Goal: Task Accomplishment & Management: Manage account settings

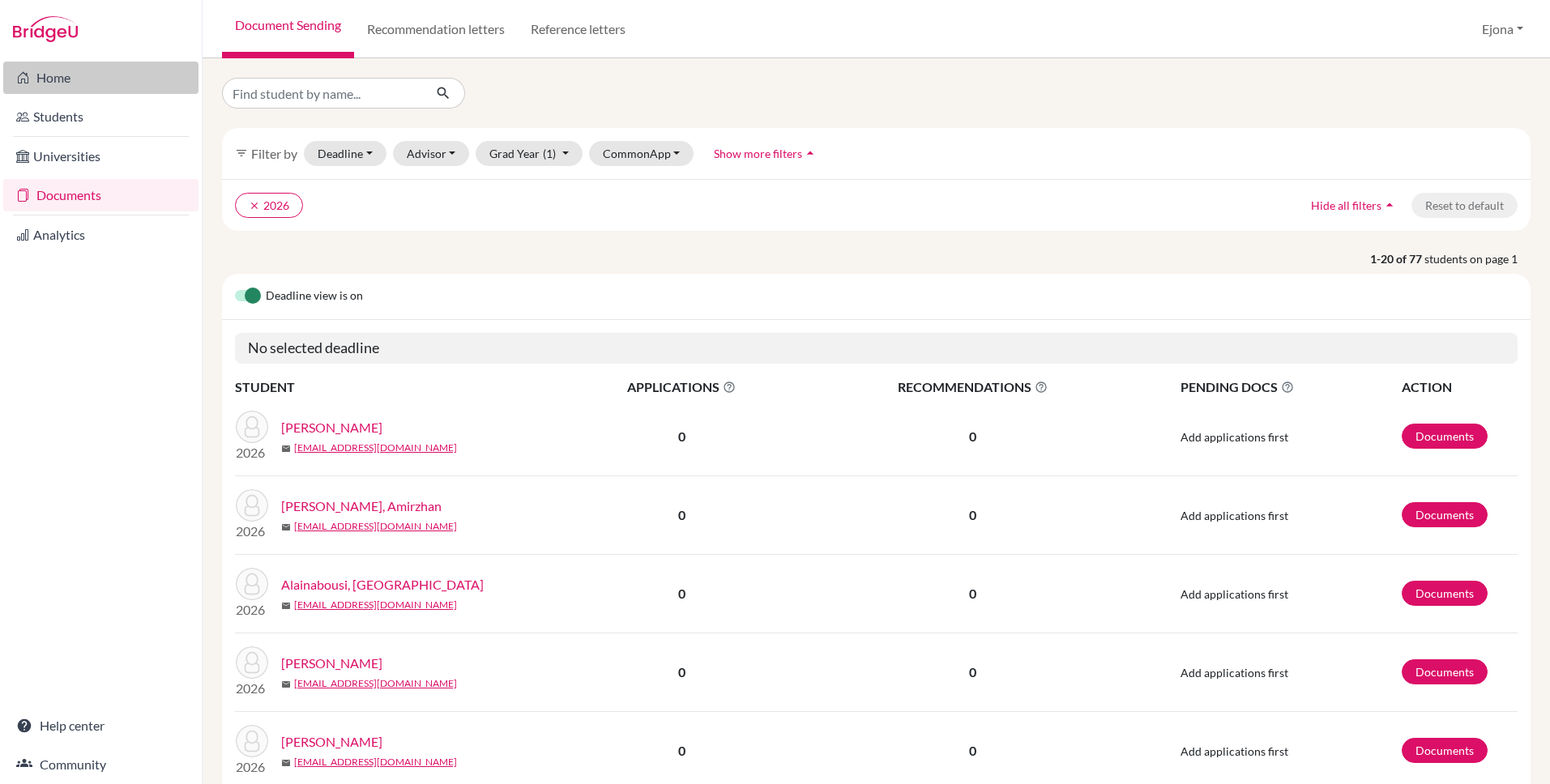
click at [64, 71] on link "Home" at bounding box center [101, 78] width 196 height 32
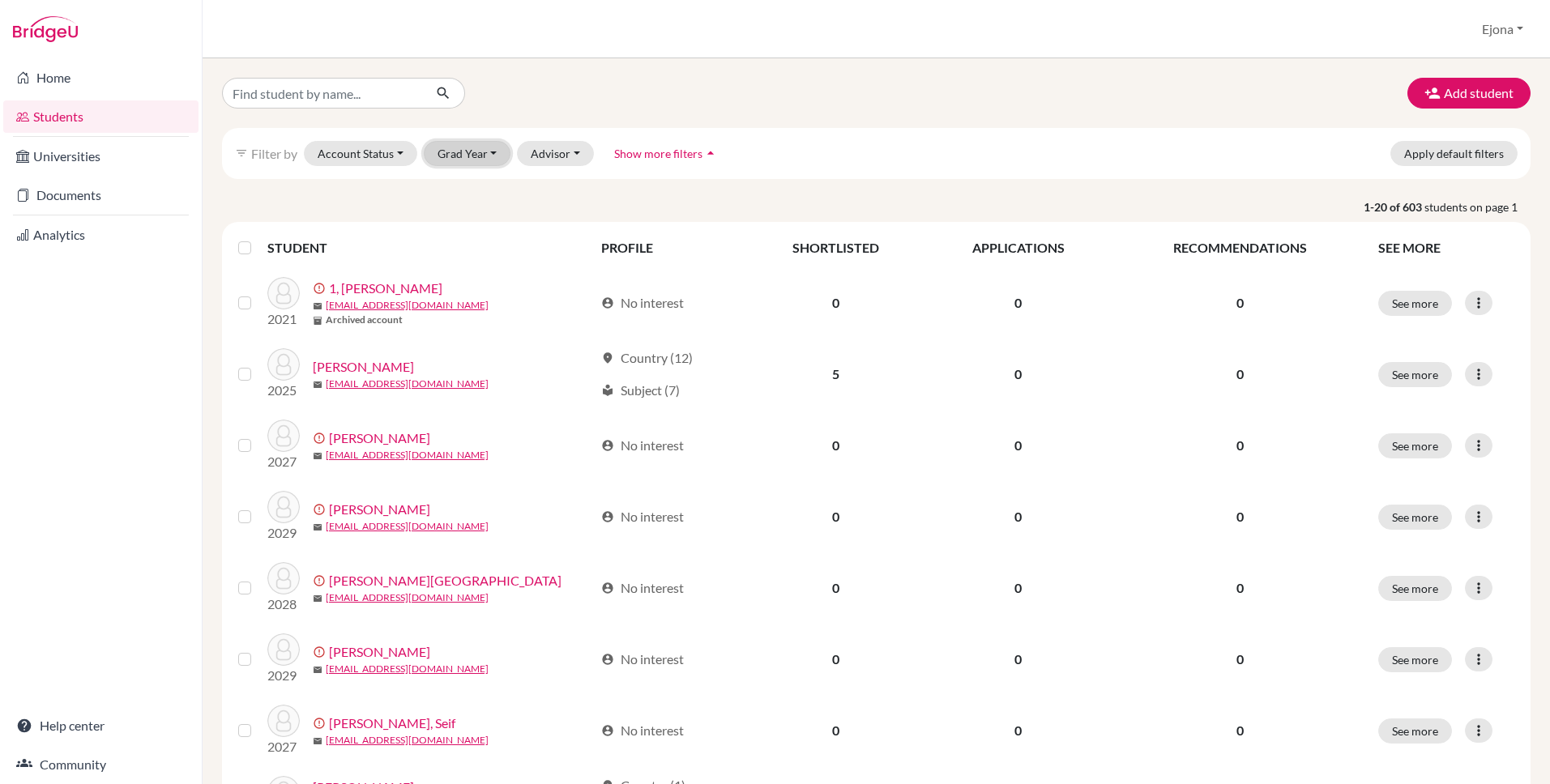
click at [470, 155] on button "Grad Year" at bounding box center [468, 153] width 87 height 25
click at [492, 238] on div "2027" at bounding box center [472, 240] width 57 height 20
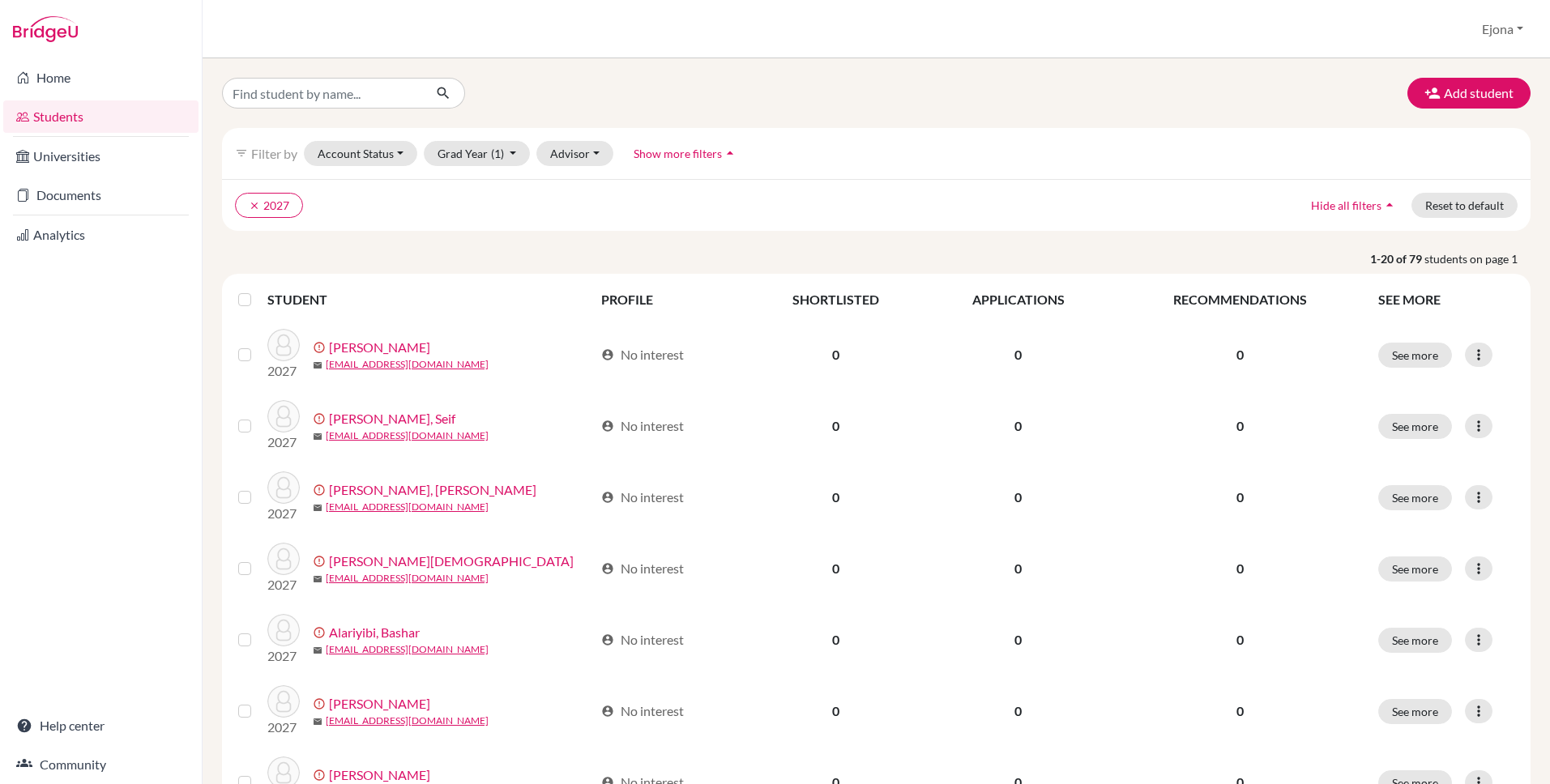
click at [258, 290] on label at bounding box center [258, 290] width 0 height 0
click at [0, 0] on input "checkbox" at bounding box center [0, 0] width 0 height 0
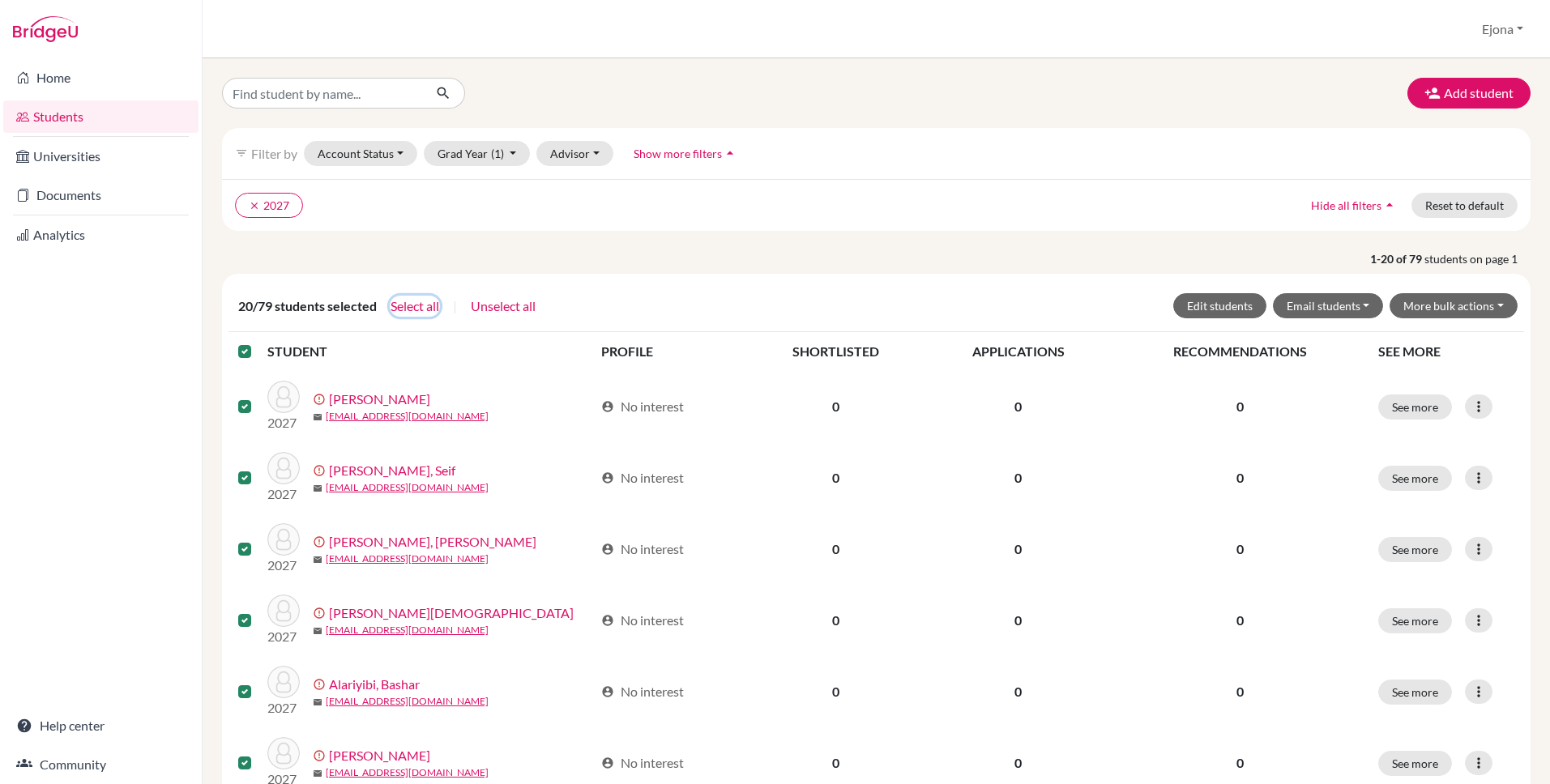
click at [416, 305] on button "Select all" at bounding box center [414, 306] width 50 height 21
click at [1223, 303] on button "Edit students" at bounding box center [1220, 305] width 93 height 25
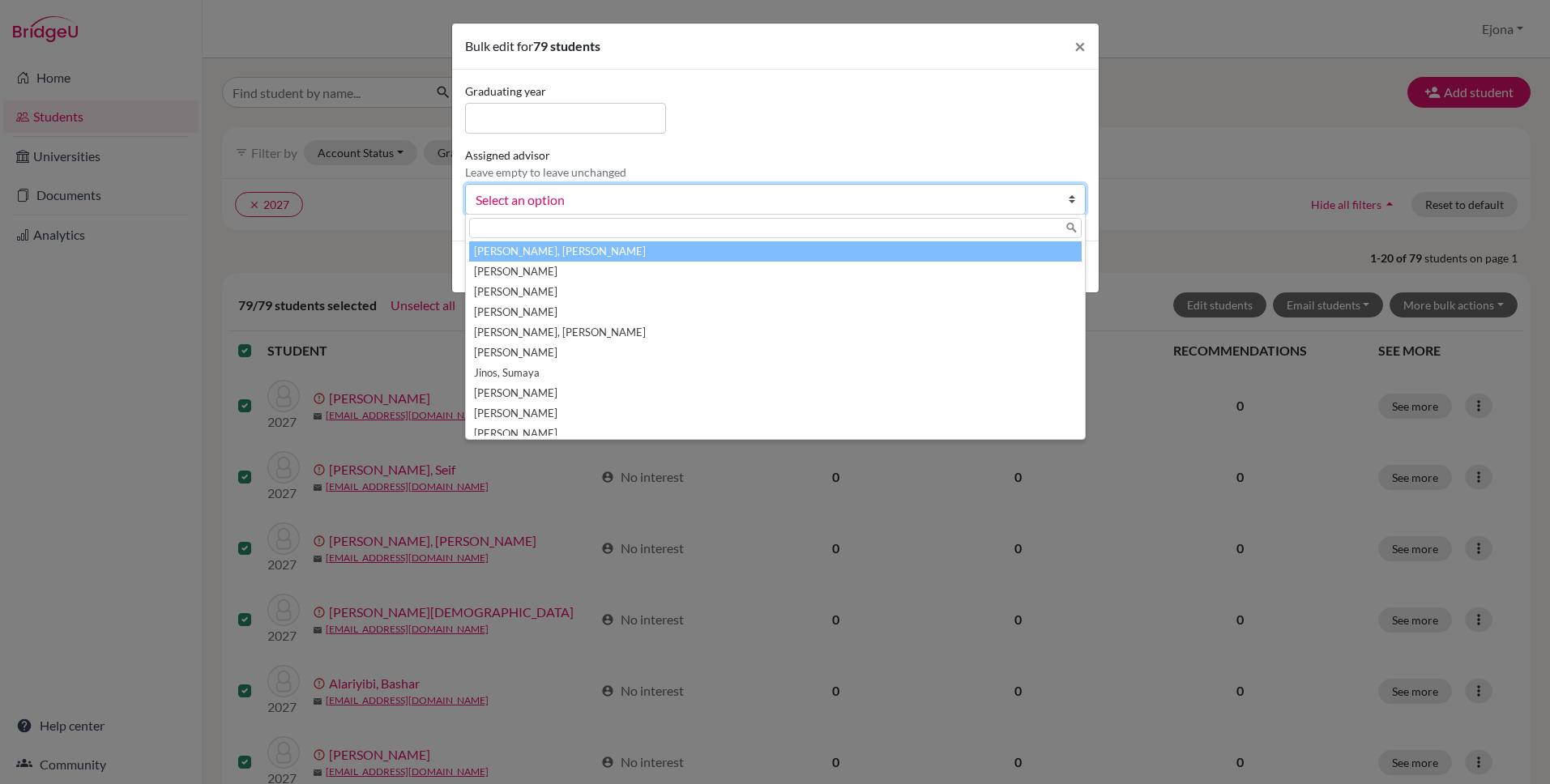
click at [864, 196] on span "Select an option" at bounding box center [764, 201] width 579 height 21
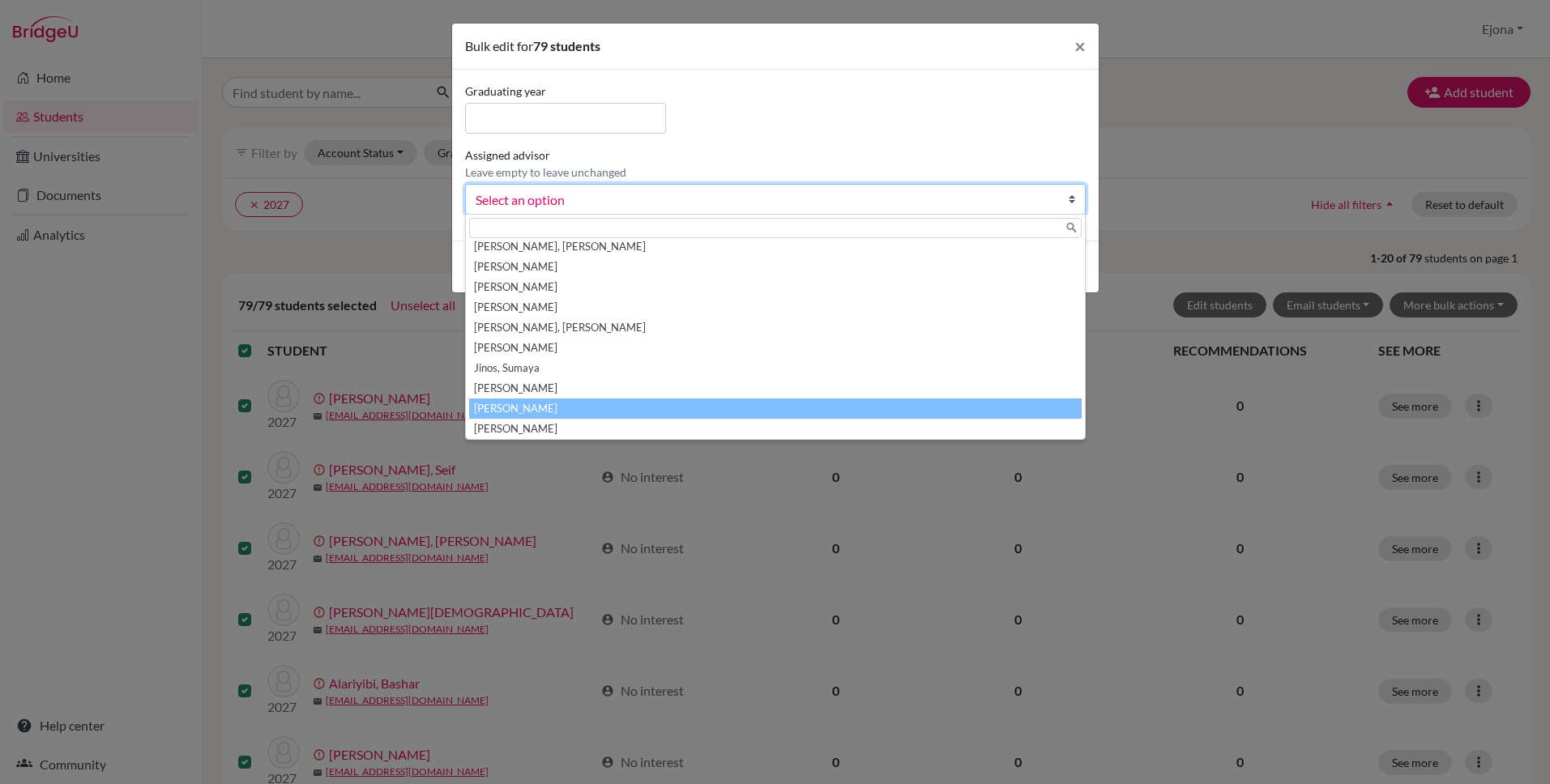
scroll to position [12, 0]
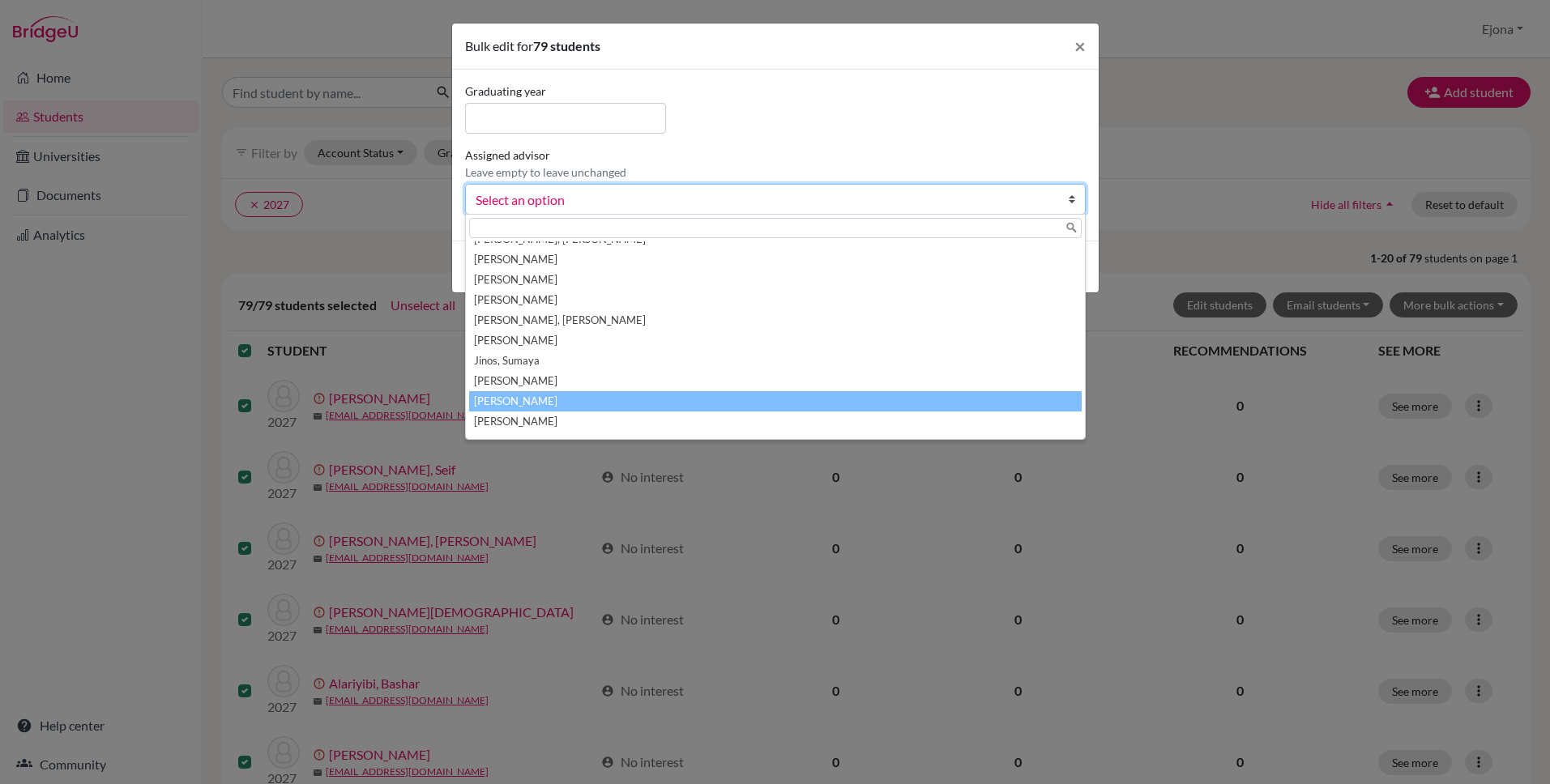
click at [744, 391] on li "[PERSON_NAME]" at bounding box center [775, 401] width 612 height 21
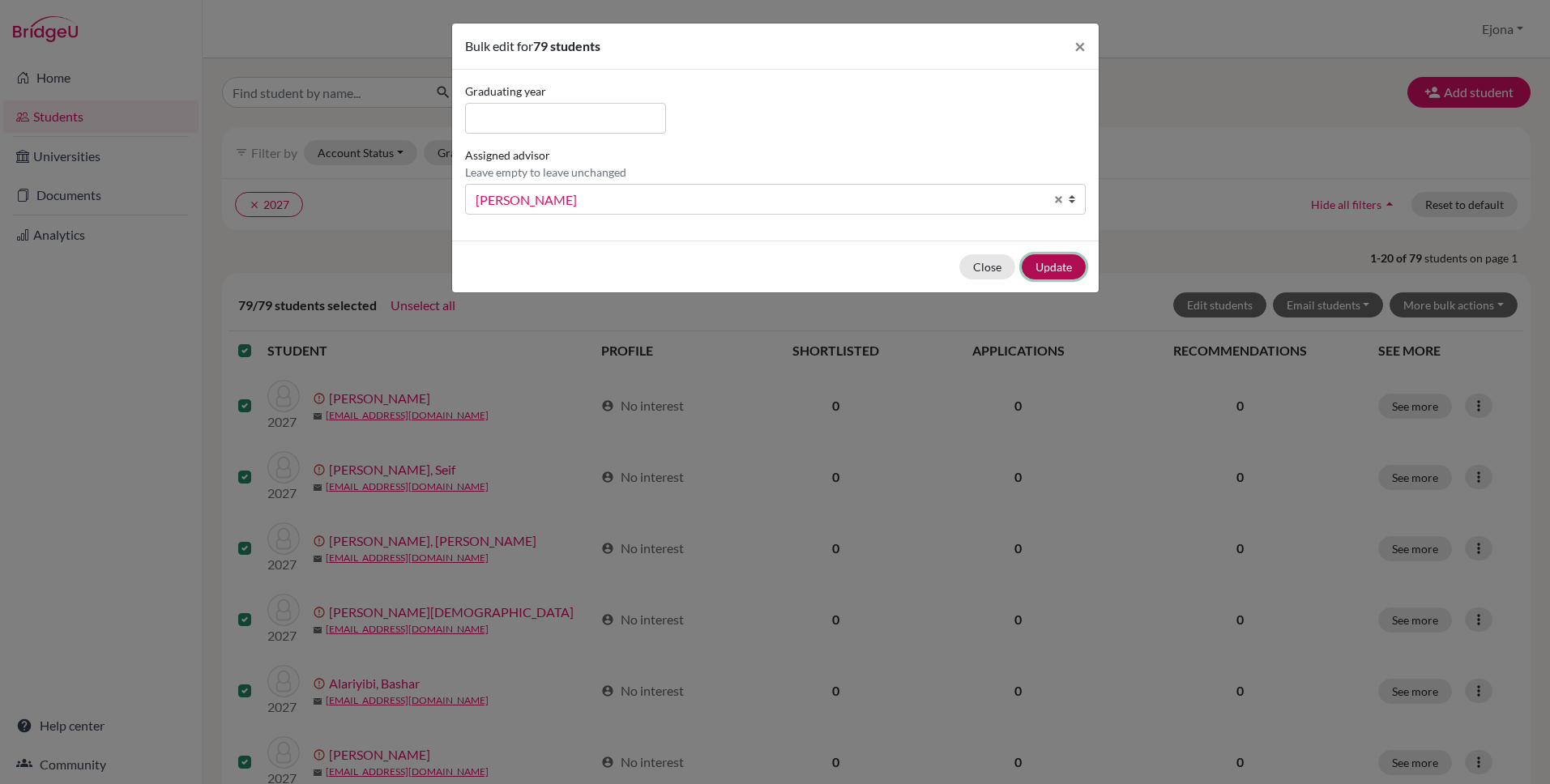
click at [1056, 268] on button "Update" at bounding box center [1054, 267] width 64 height 25
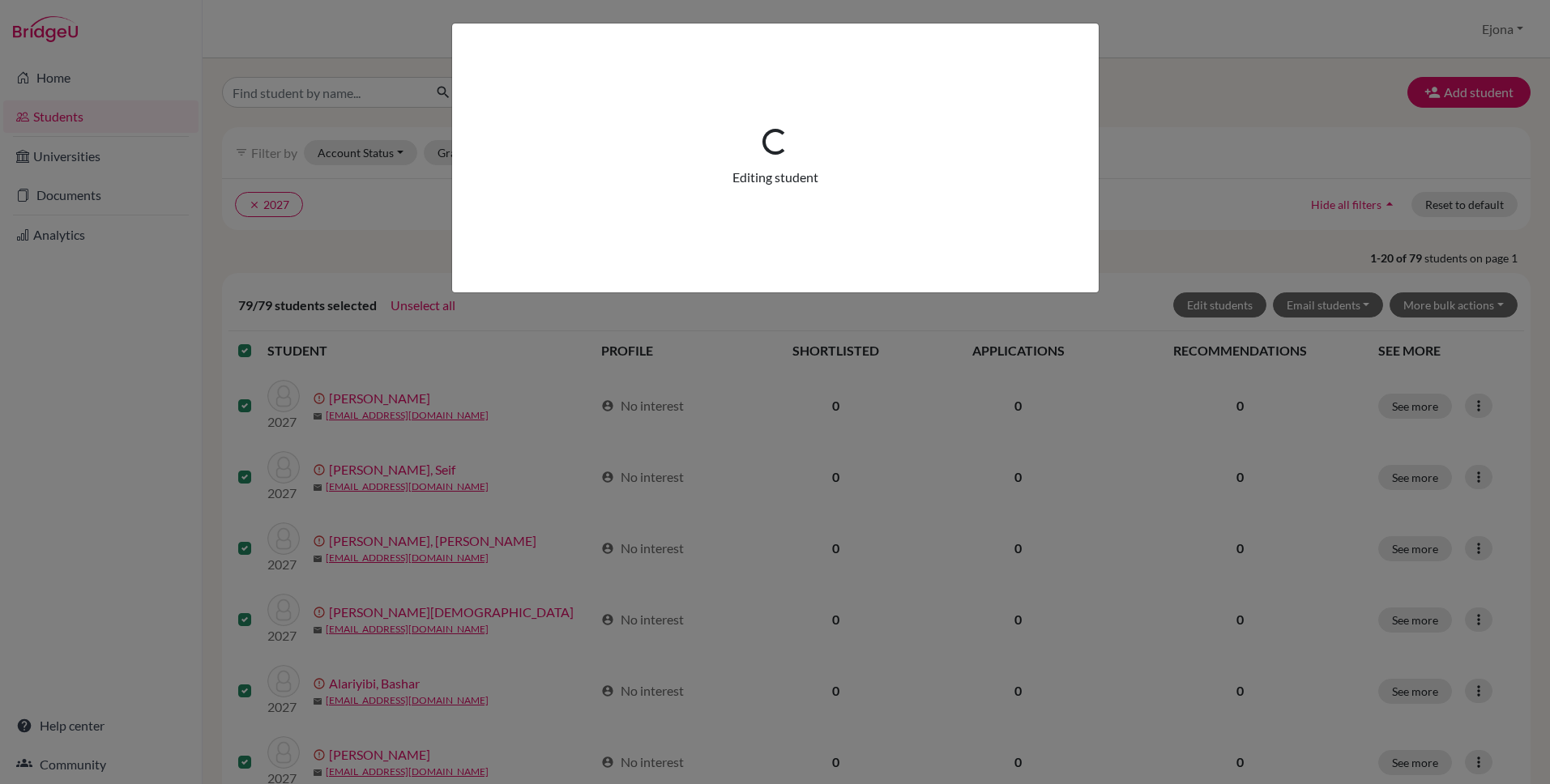
scroll to position [0, 0]
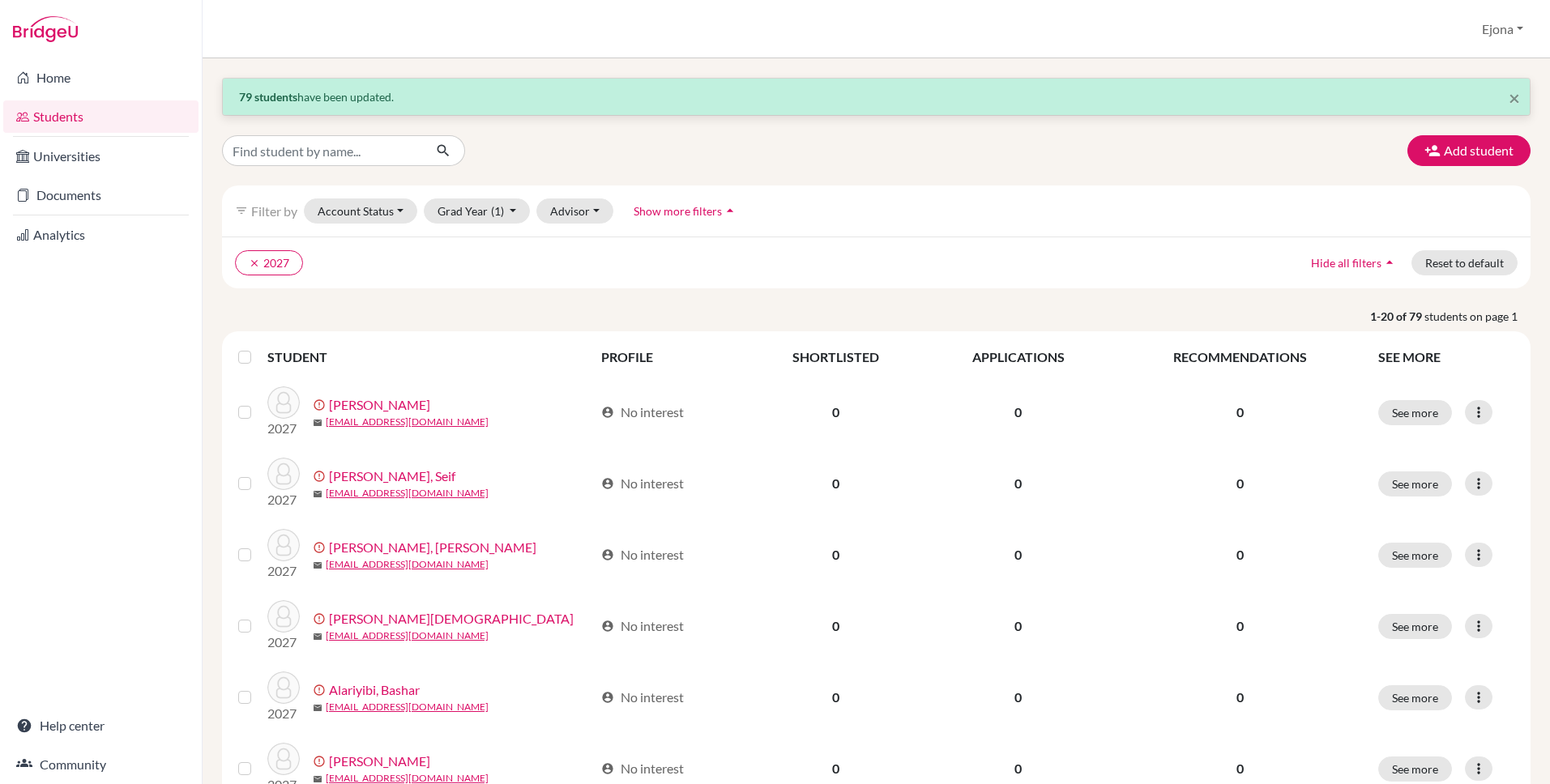
click at [258, 347] on label at bounding box center [258, 347] width 0 height 0
click at [0, 0] on input "checkbox" at bounding box center [0, 0] width 0 height 0
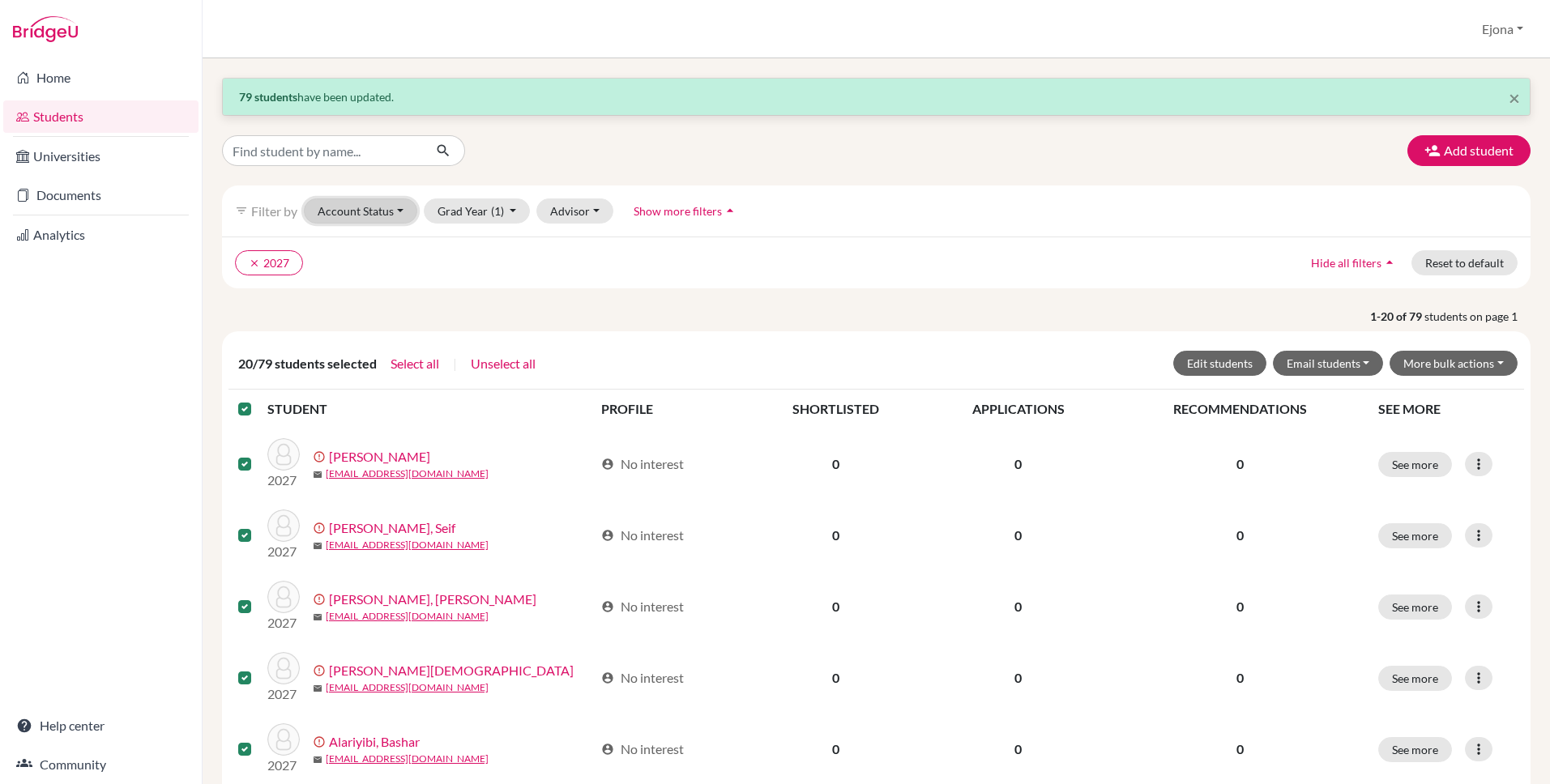
click at [390, 218] on button "Account Status" at bounding box center [360, 211] width 113 height 25
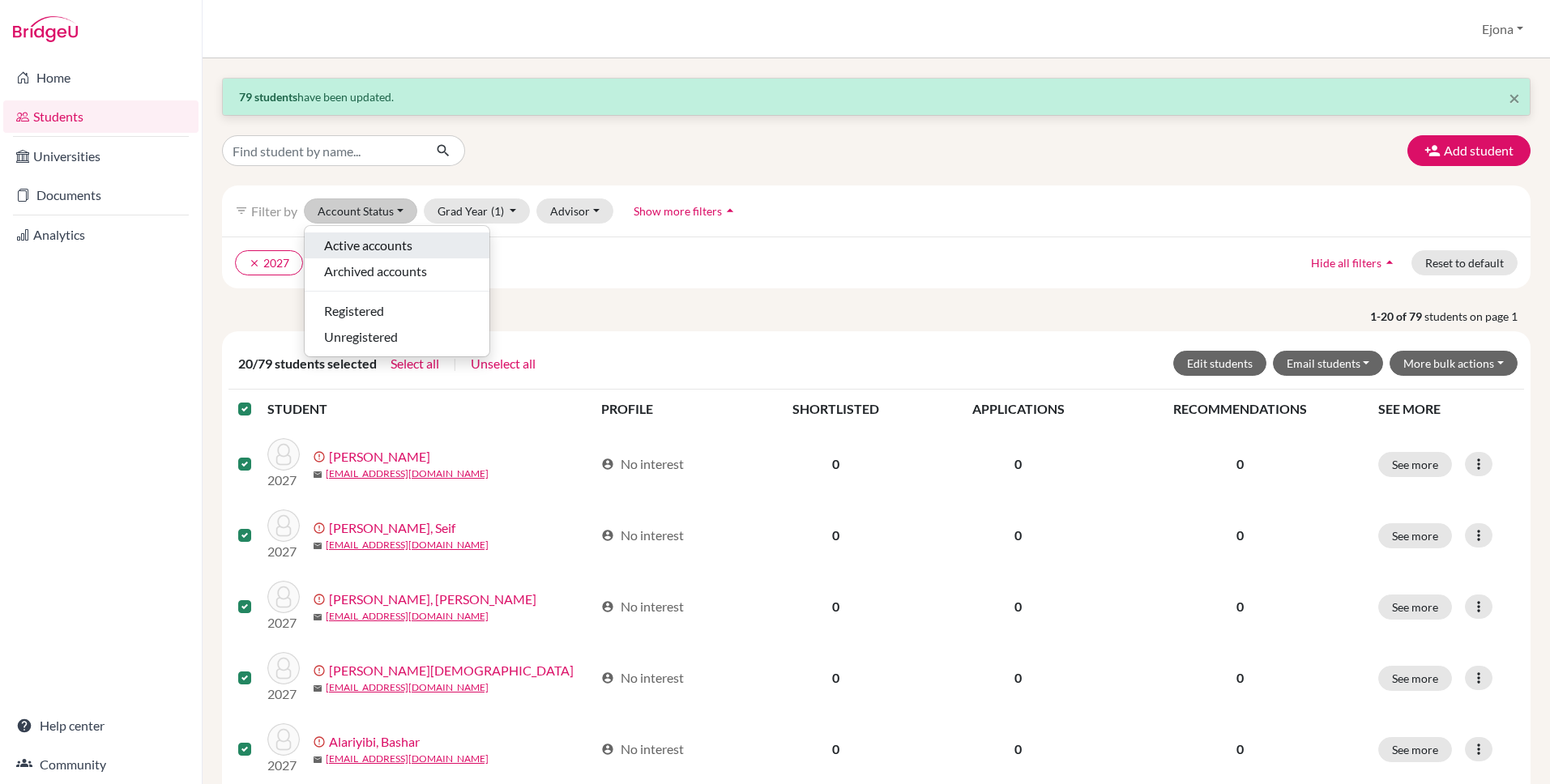
click at [390, 247] on span "Active accounts" at bounding box center [368, 246] width 88 height 20
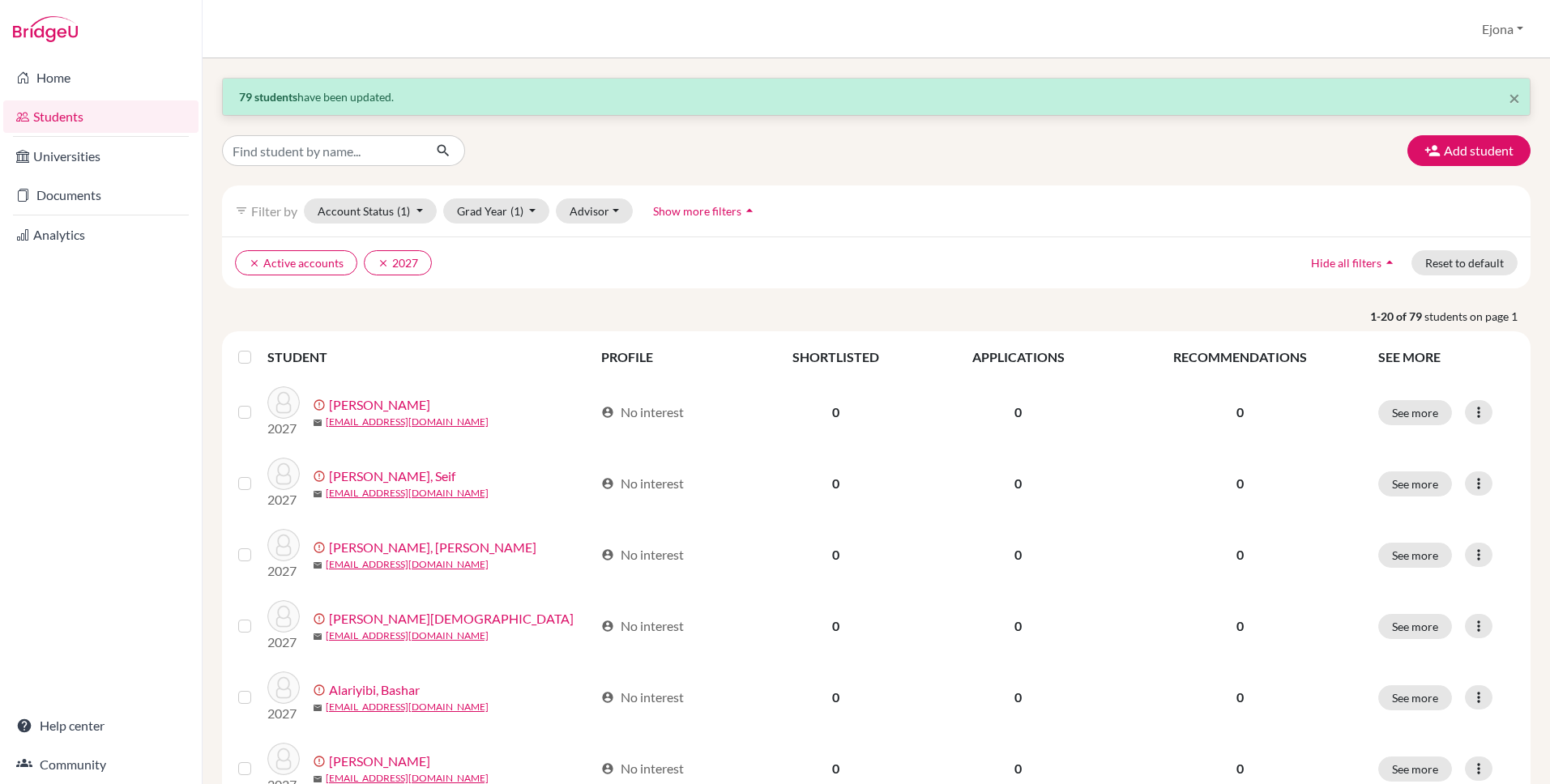
click at [252, 354] on div at bounding box center [248, 357] width 20 height 20
click at [258, 347] on label at bounding box center [258, 347] width 0 height 0
click at [0, 0] on input "checkbox" at bounding box center [0, 0] width 0 height 0
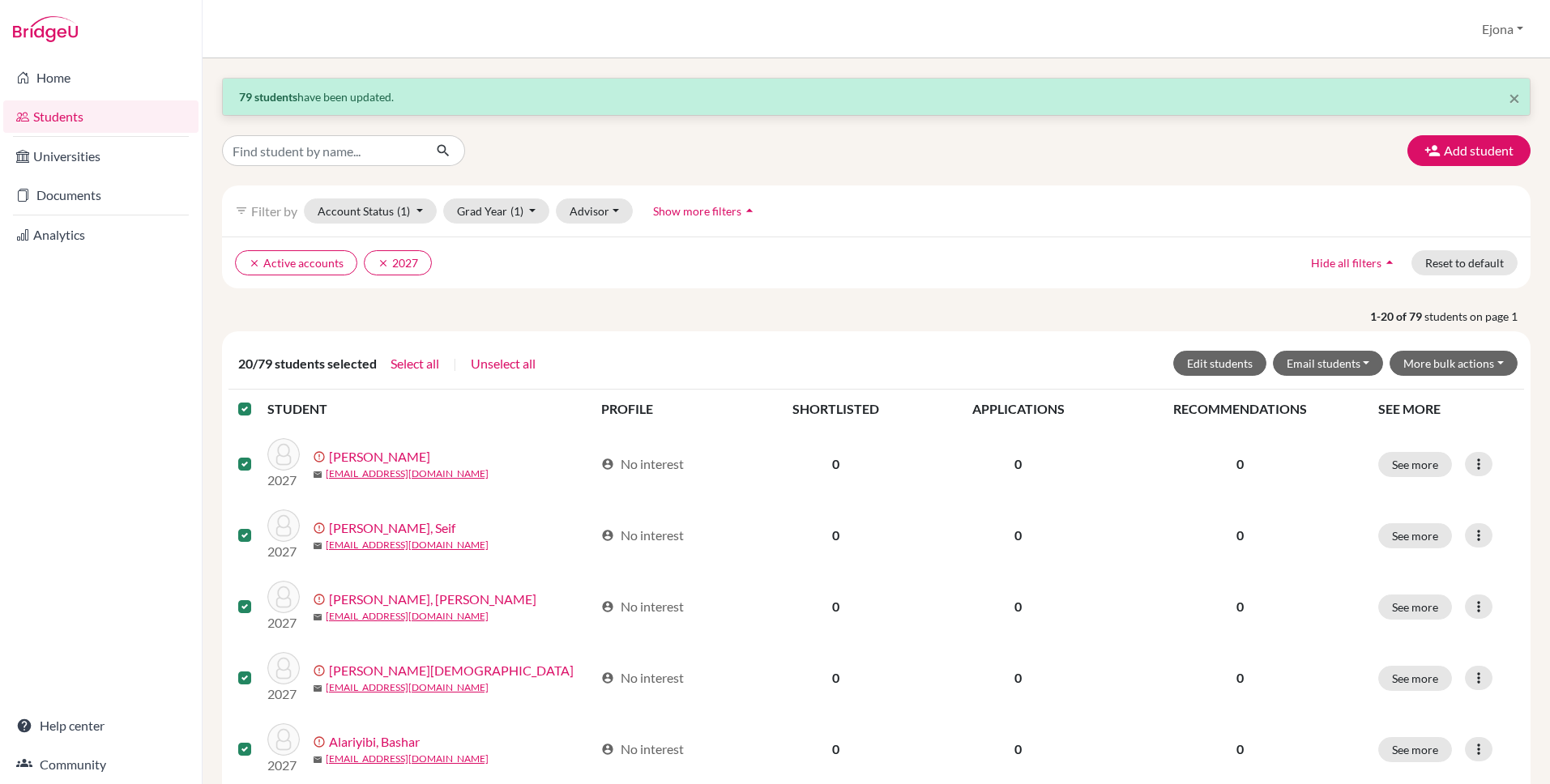
scroll to position [2, 0]
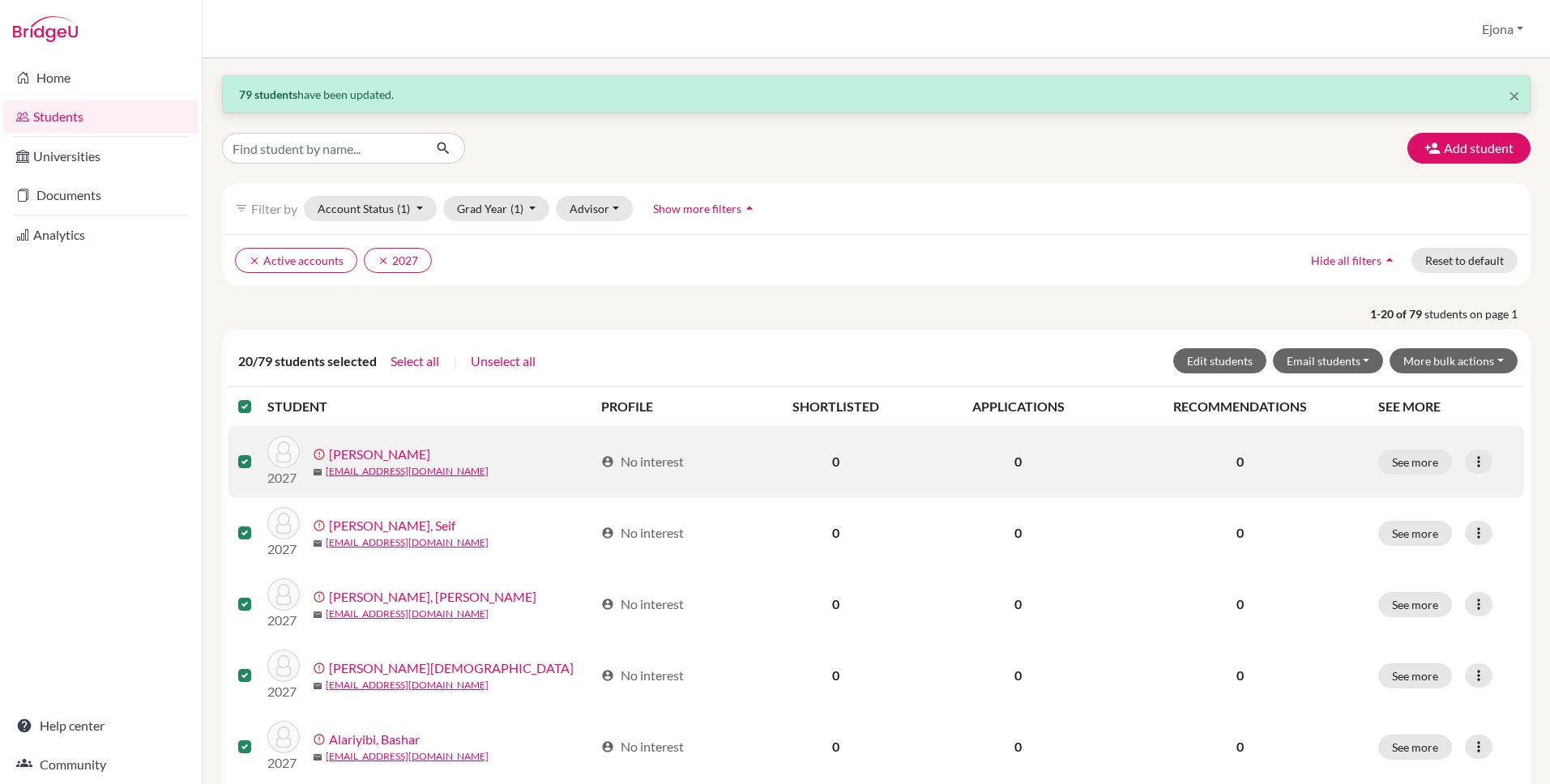
click at [258, 397] on label at bounding box center [258, 397] width 0 height 0
click at [0, 0] on input "checkbox" at bounding box center [0, 0] width 0 height 0
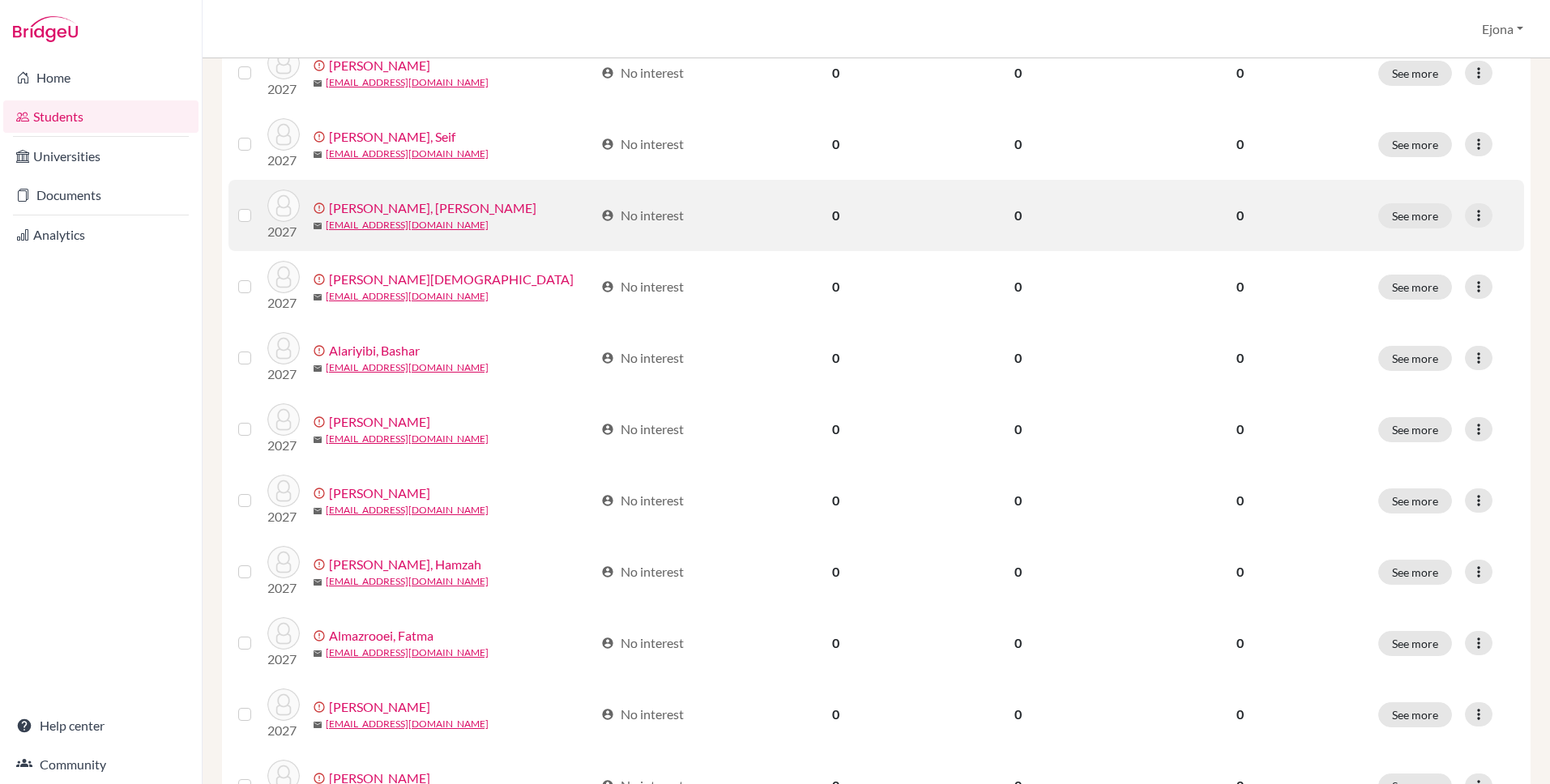
scroll to position [0, 0]
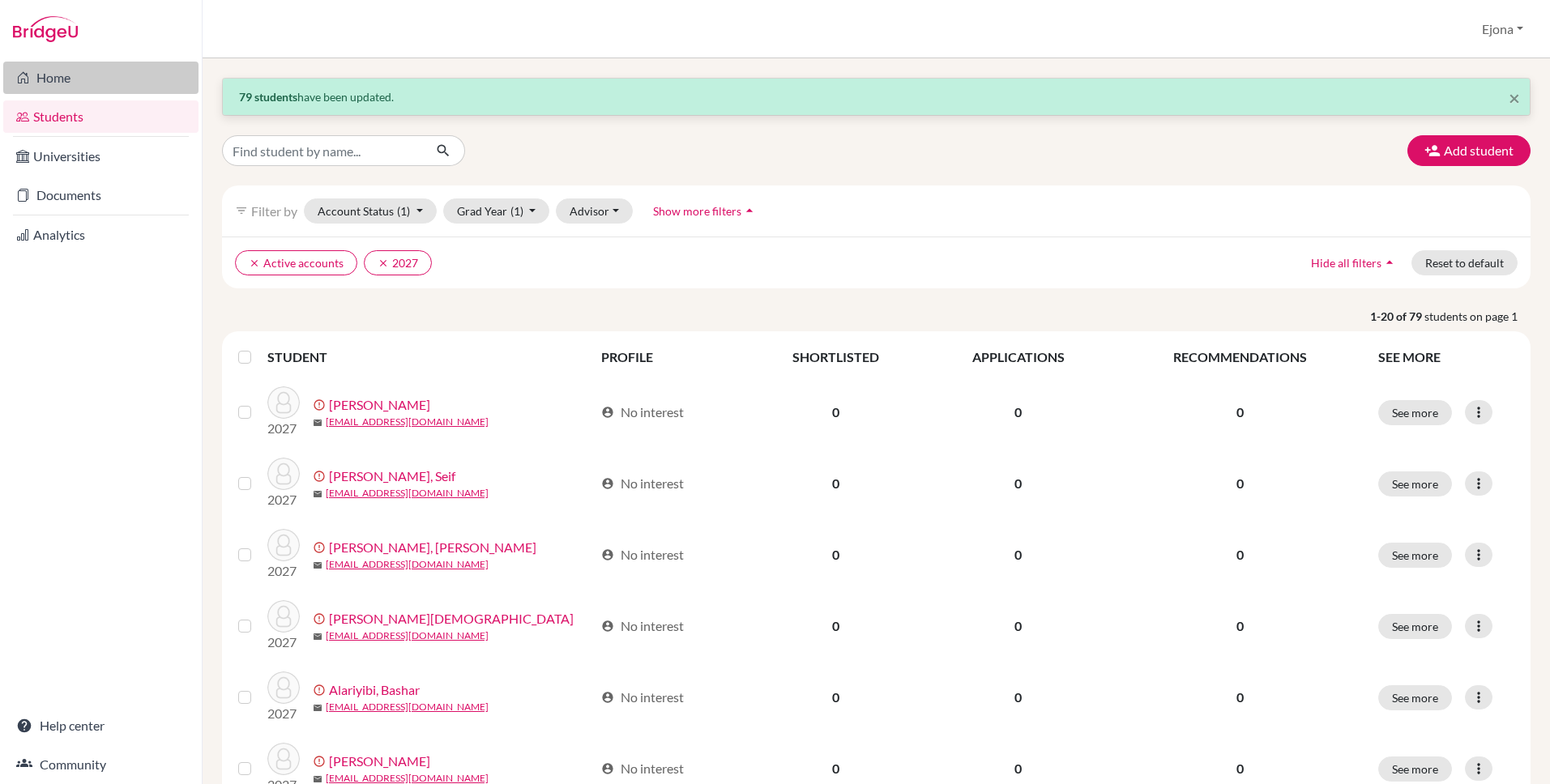
click at [93, 78] on link "Home" at bounding box center [101, 78] width 196 height 32
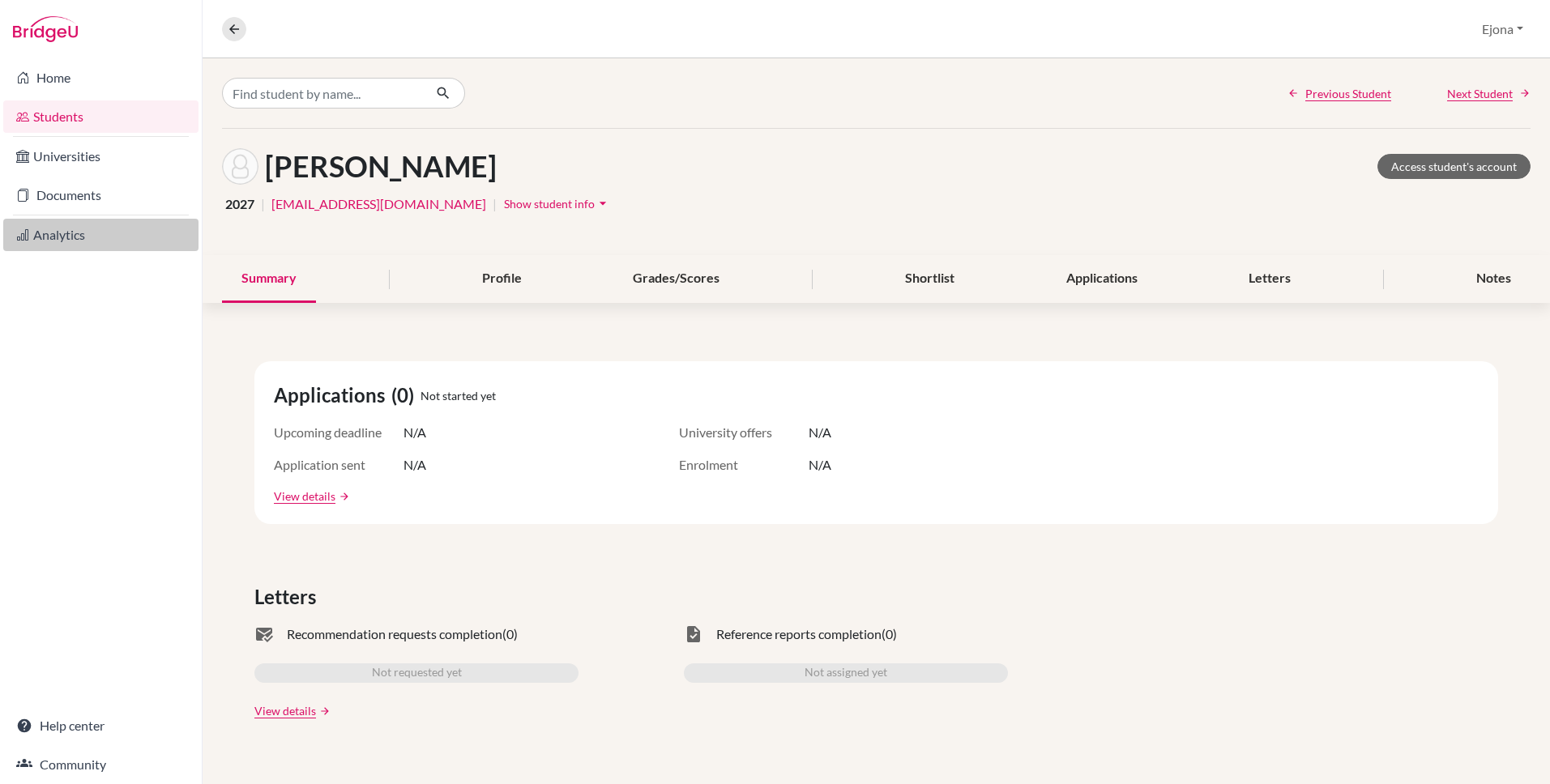
click at [69, 239] on link "Analytics" at bounding box center [101, 234] width 196 height 32
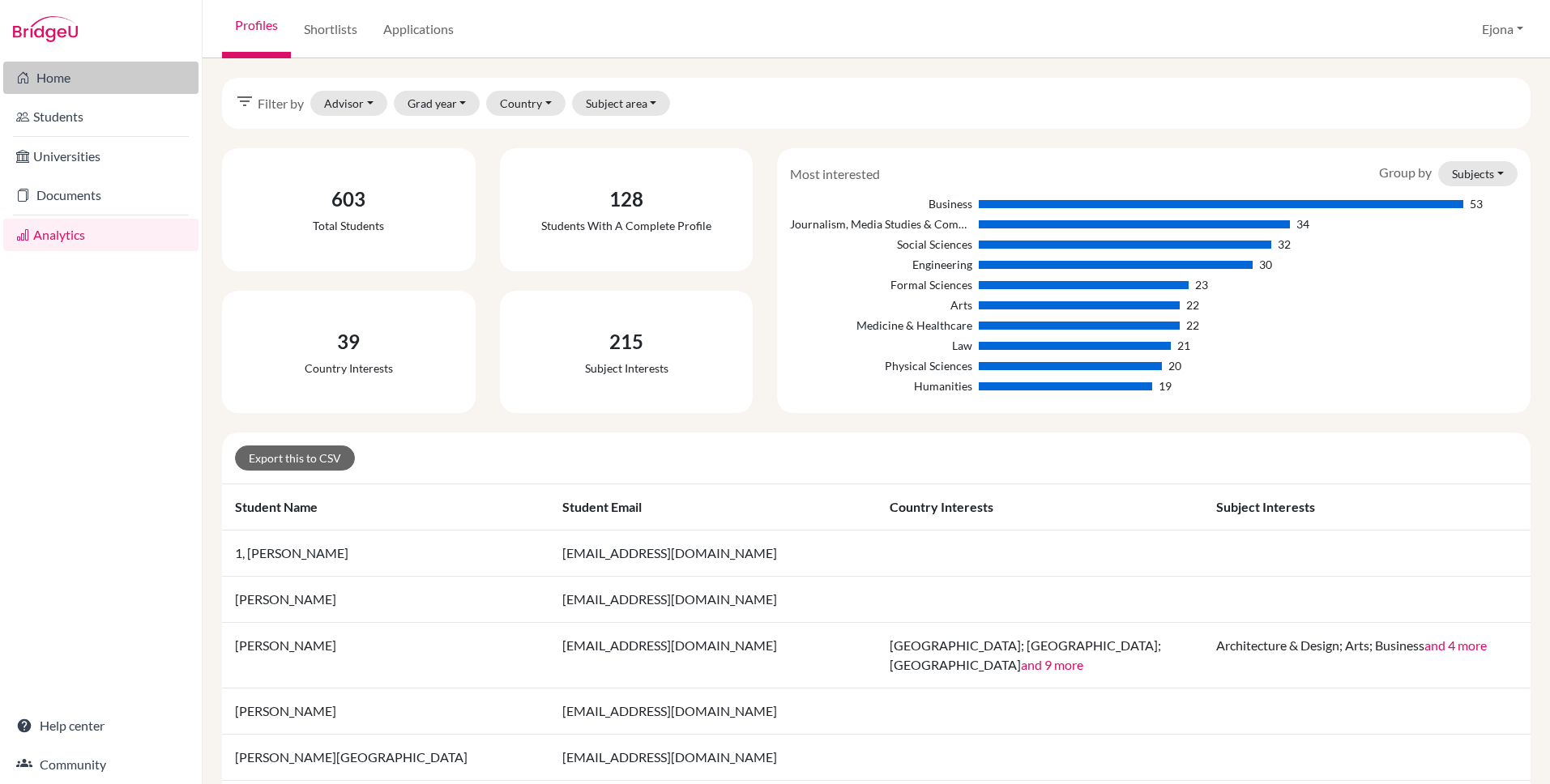
click at [71, 78] on link "Home" at bounding box center [101, 78] width 196 height 32
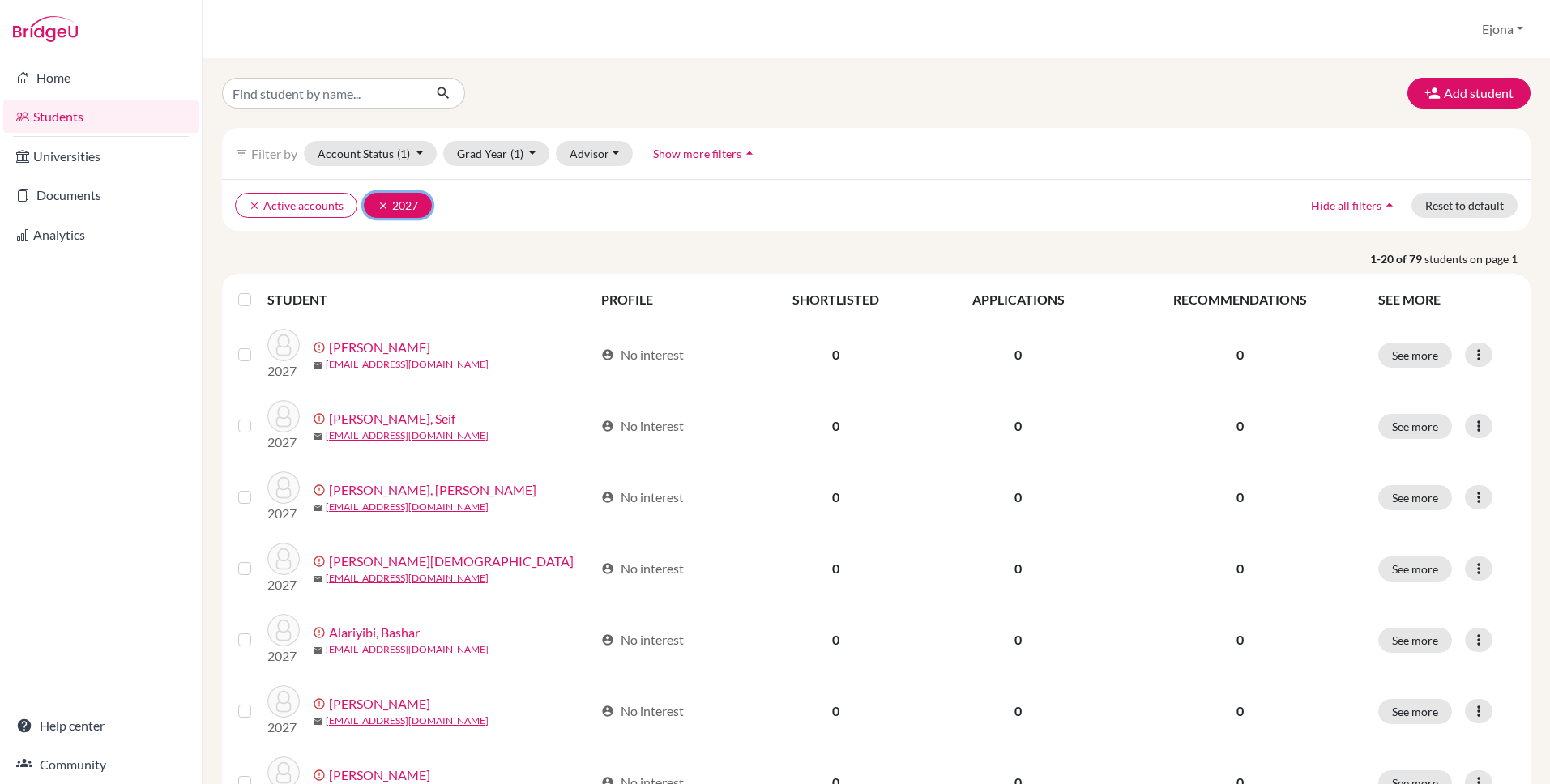
click at [378, 204] on icon "clear" at bounding box center [384, 206] width 12 height 12
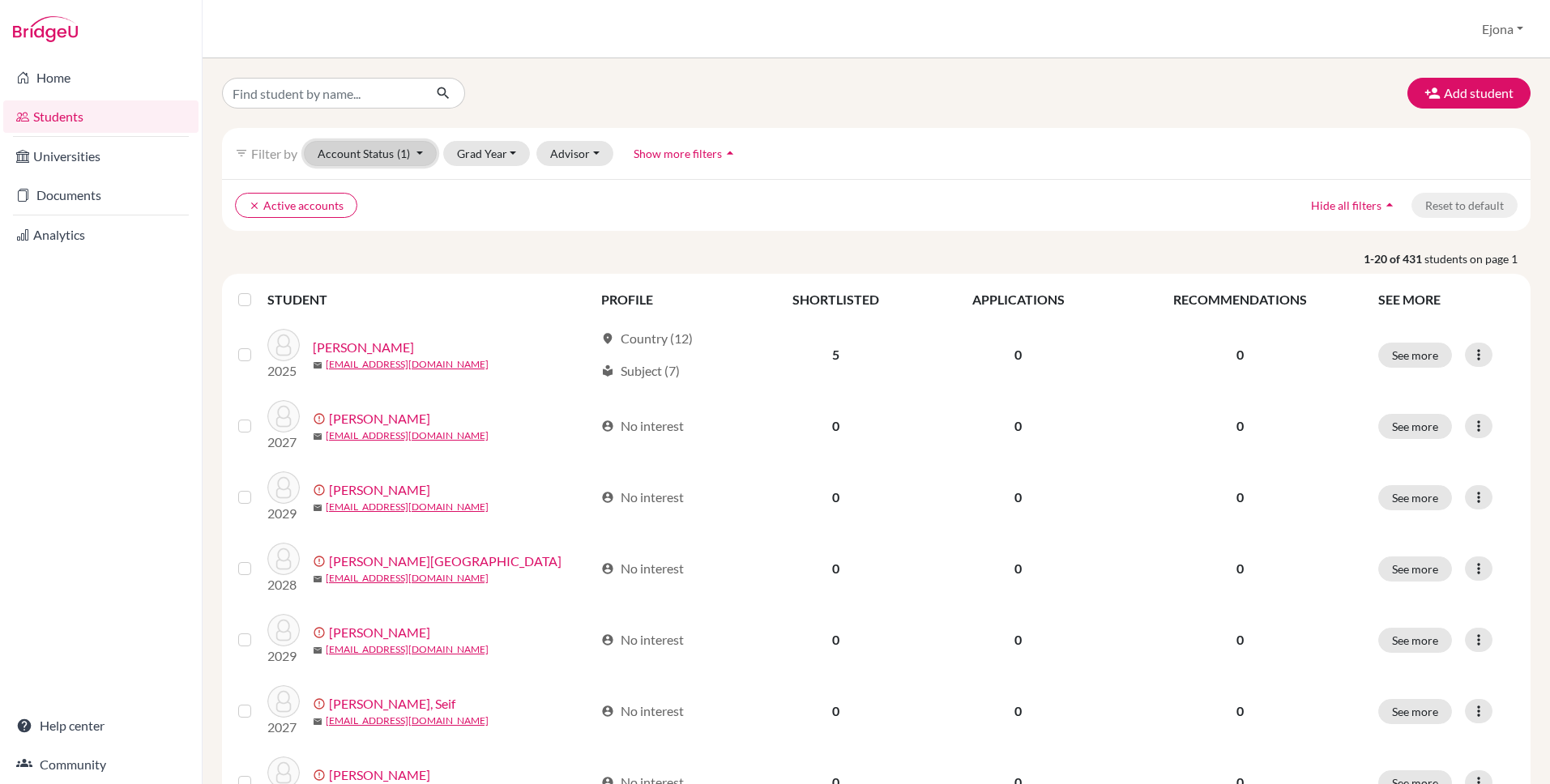
click at [392, 152] on button "Account Status (1)" at bounding box center [370, 153] width 133 height 25
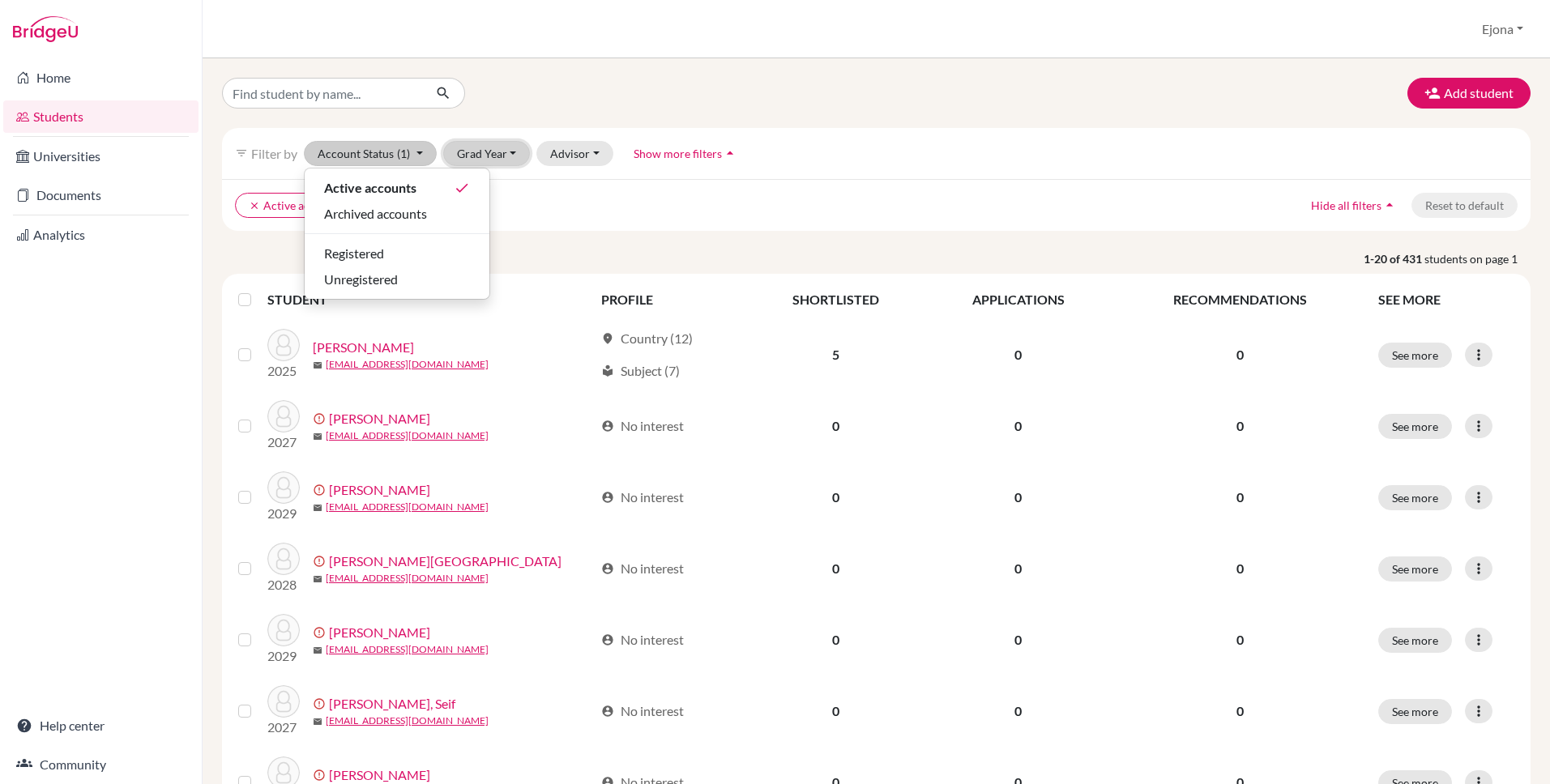
click at [469, 155] on button "Grad Year" at bounding box center [487, 153] width 87 height 25
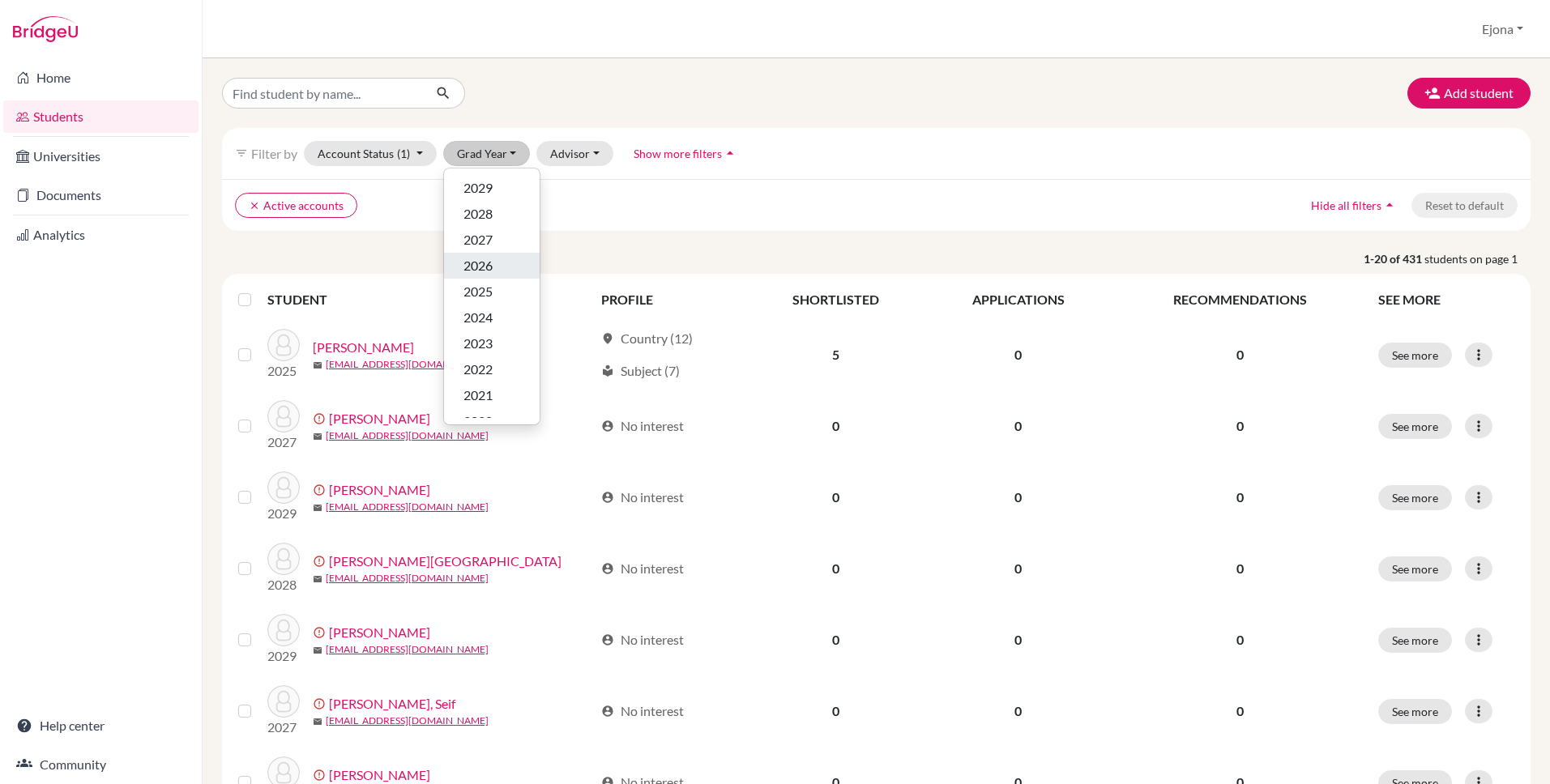
click at [493, 265] on span "2026" at bounding box center [478, 266] width 29 height 20
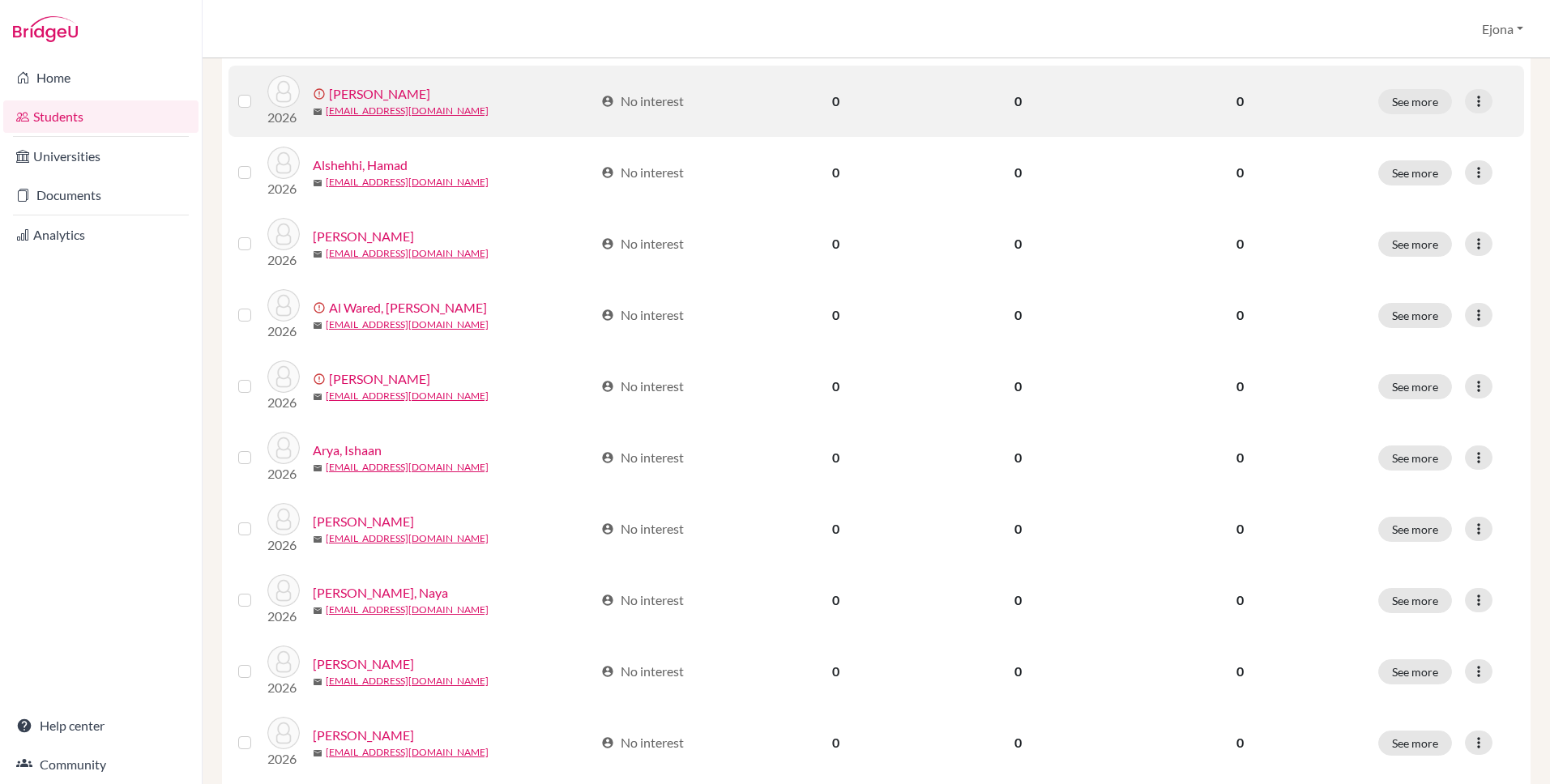
scroll to position [1070, 0]
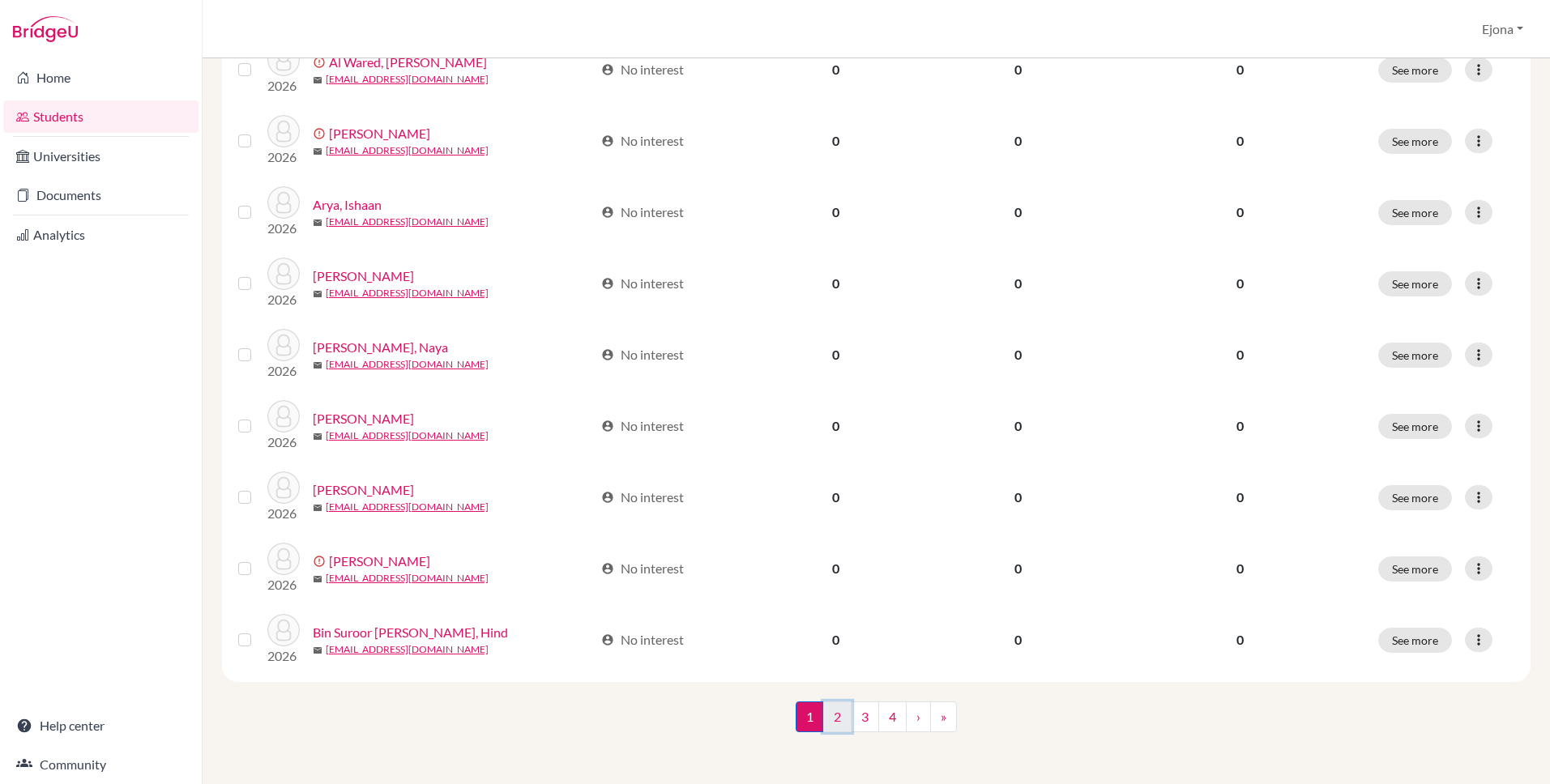
click at [839, 716] on link "2" at bounding box center [838, 716] width 28 height 31
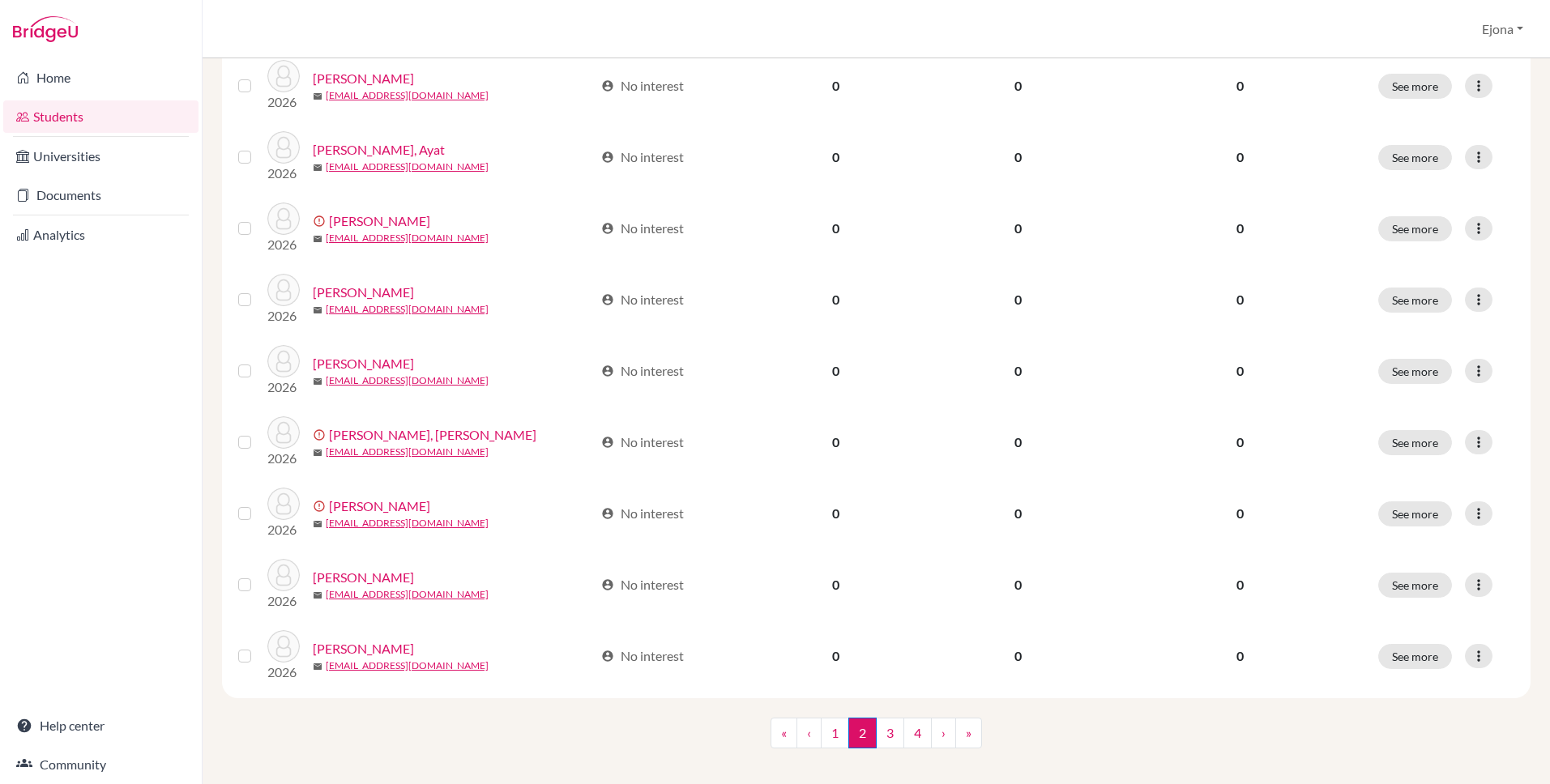
scroll to position [1070, 0]
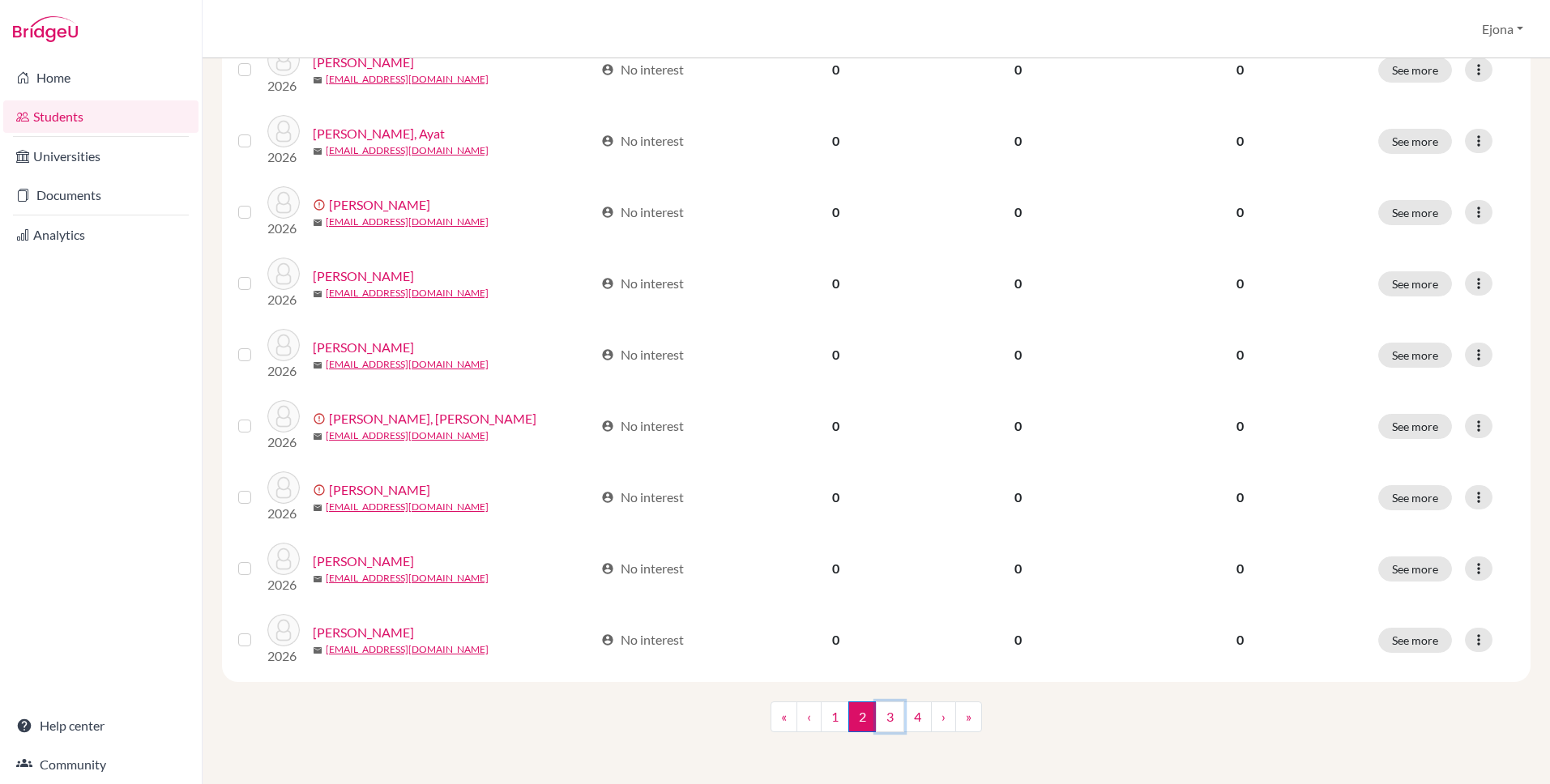
click at [891, 725] on link "3" at bounding box center [890, 716] width 28 height 31
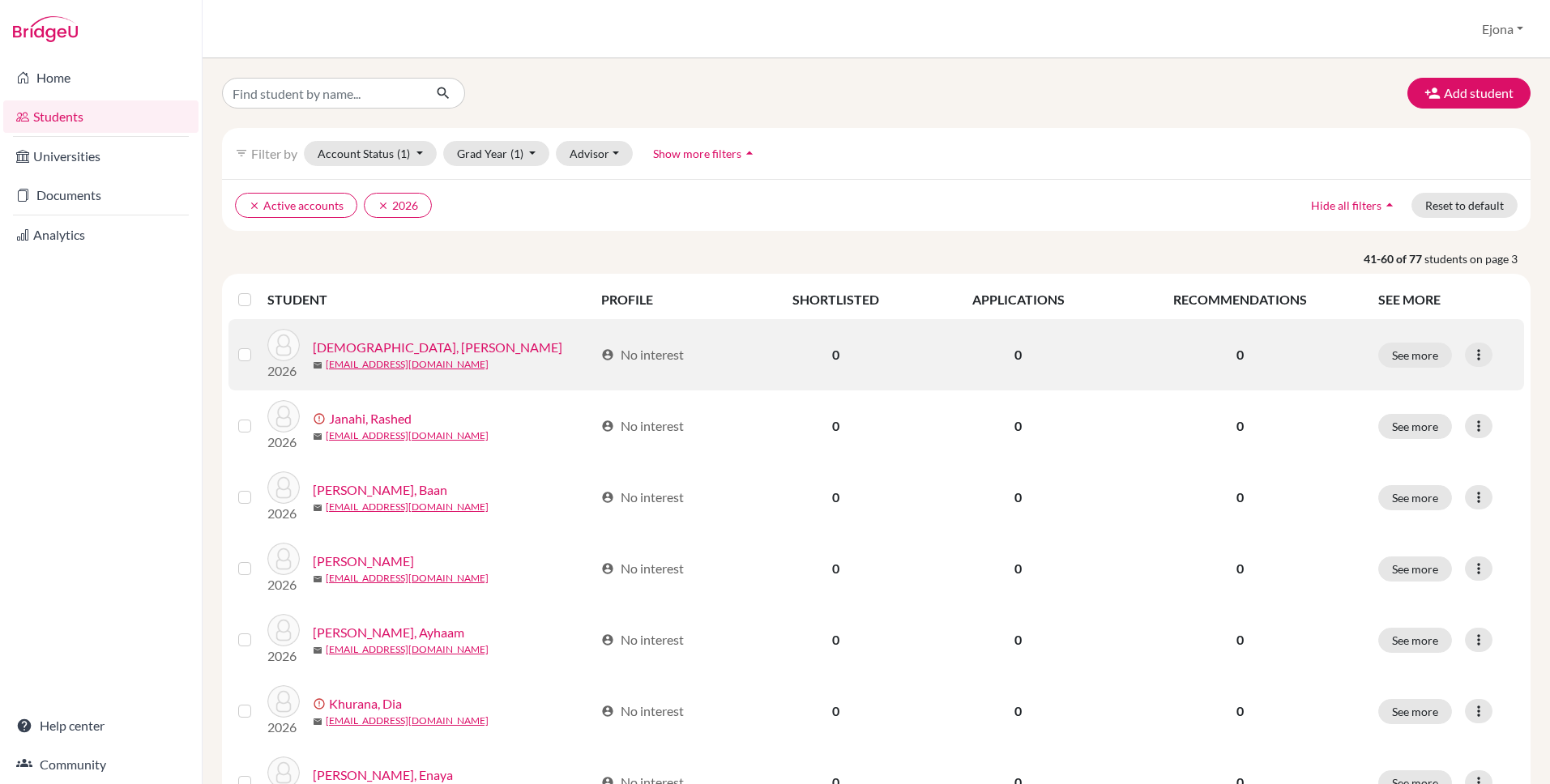
scroll to position [1070, 0]
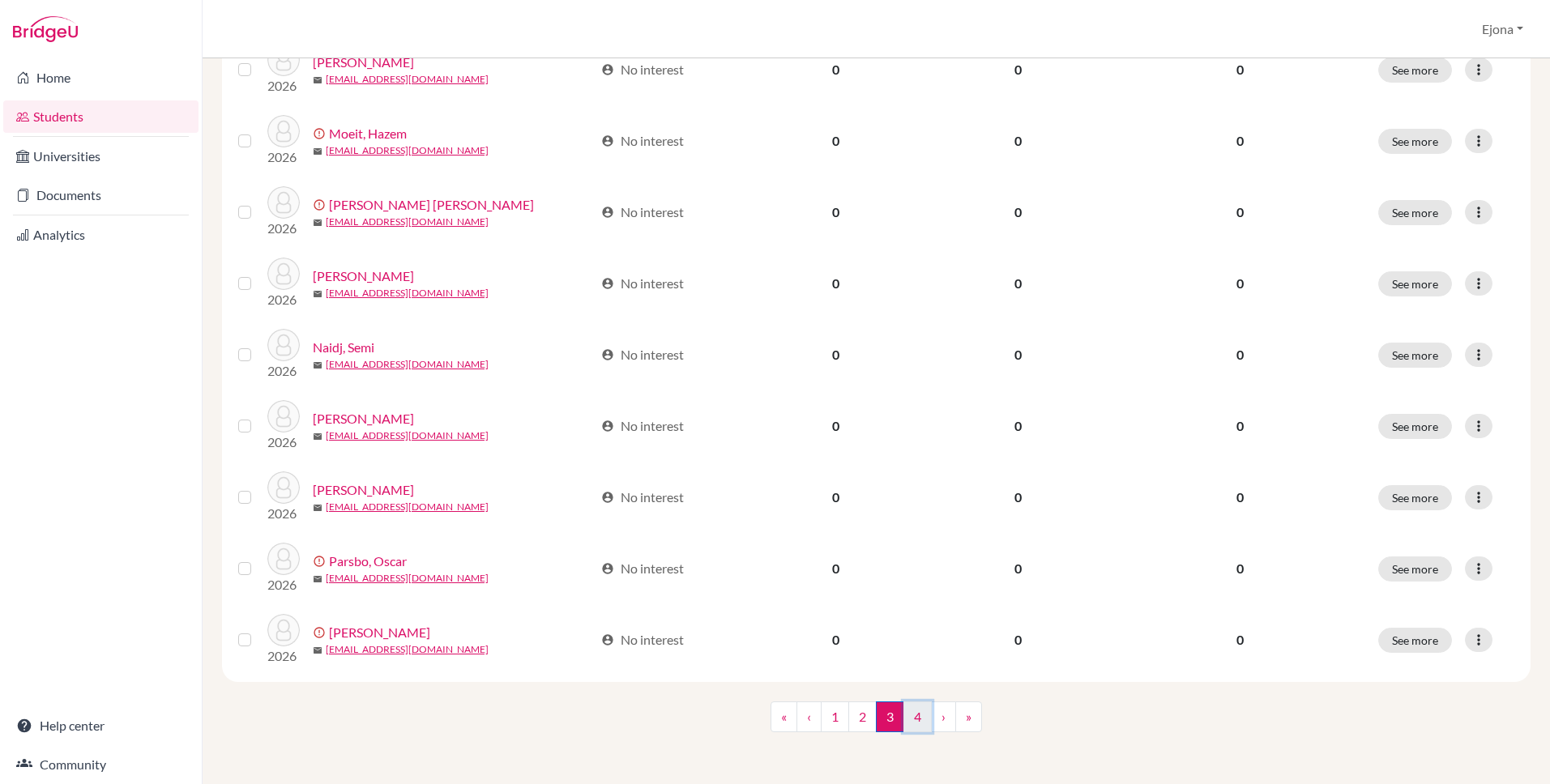
click at [914, 719] on link "4" at bounding box center [918, 716] width 28 height 31
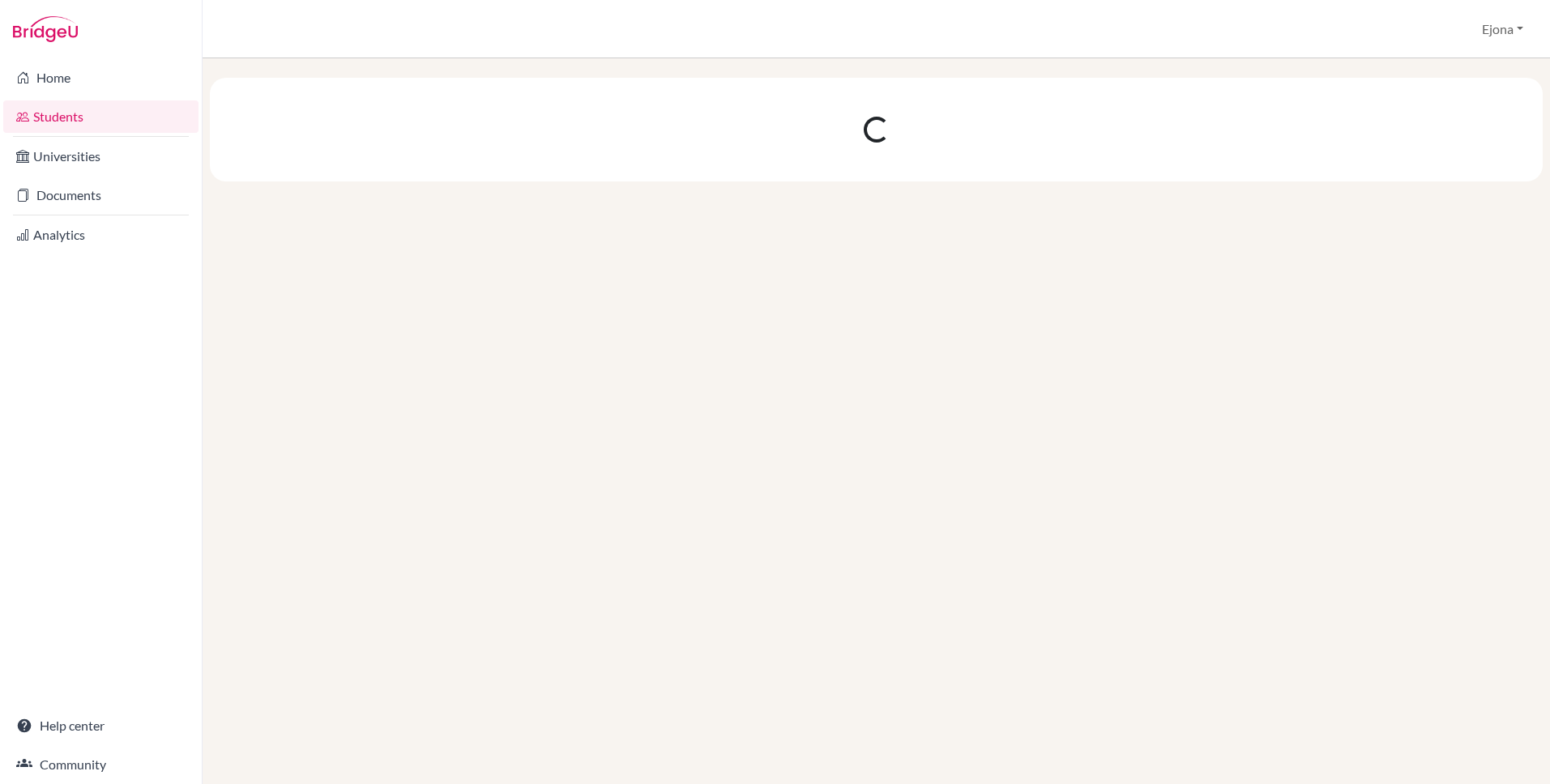
scroll to position [0, 0]
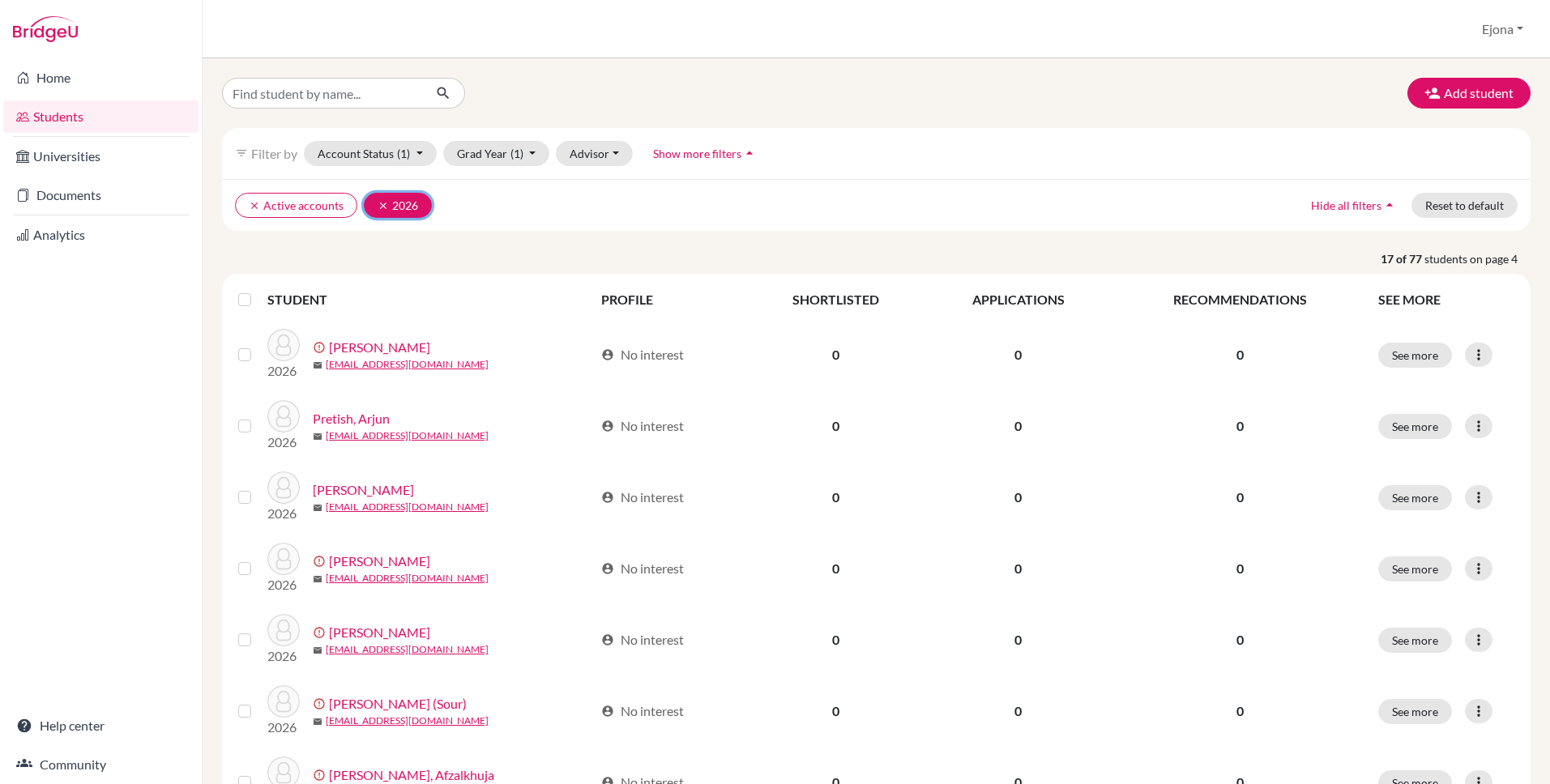
click at [371, 205] on button "clear 2026" at bounding box center [398, 205] width 68 height 25
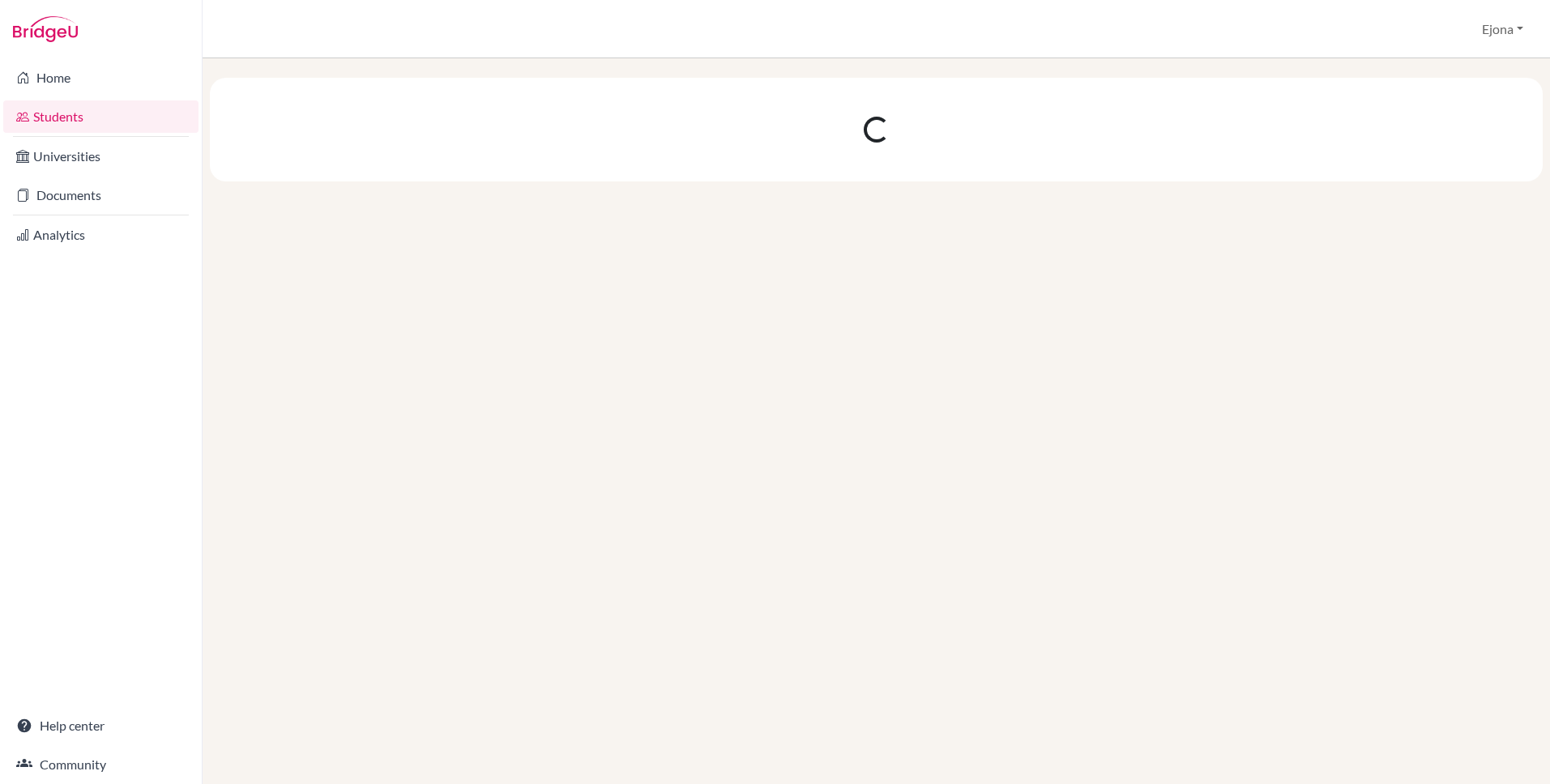
scroll to position [2, 0]
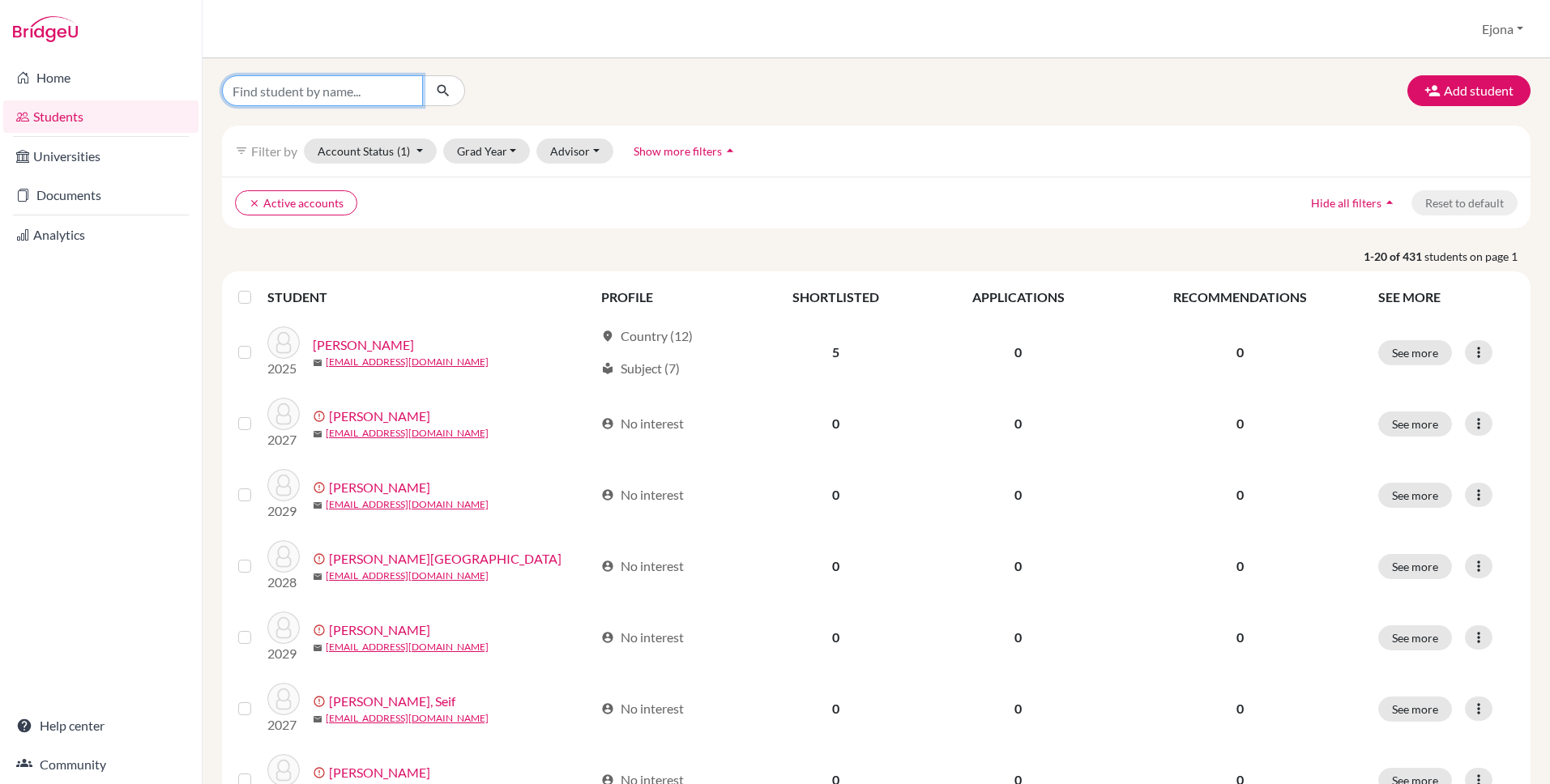
click at [386, 85] on input "Find student by name..." at bounding box center [322, 90] width 201 height 31
type input "[PERSON_NAME]"
click button "submit" at bounding box center [444, 90] width 43 height 31
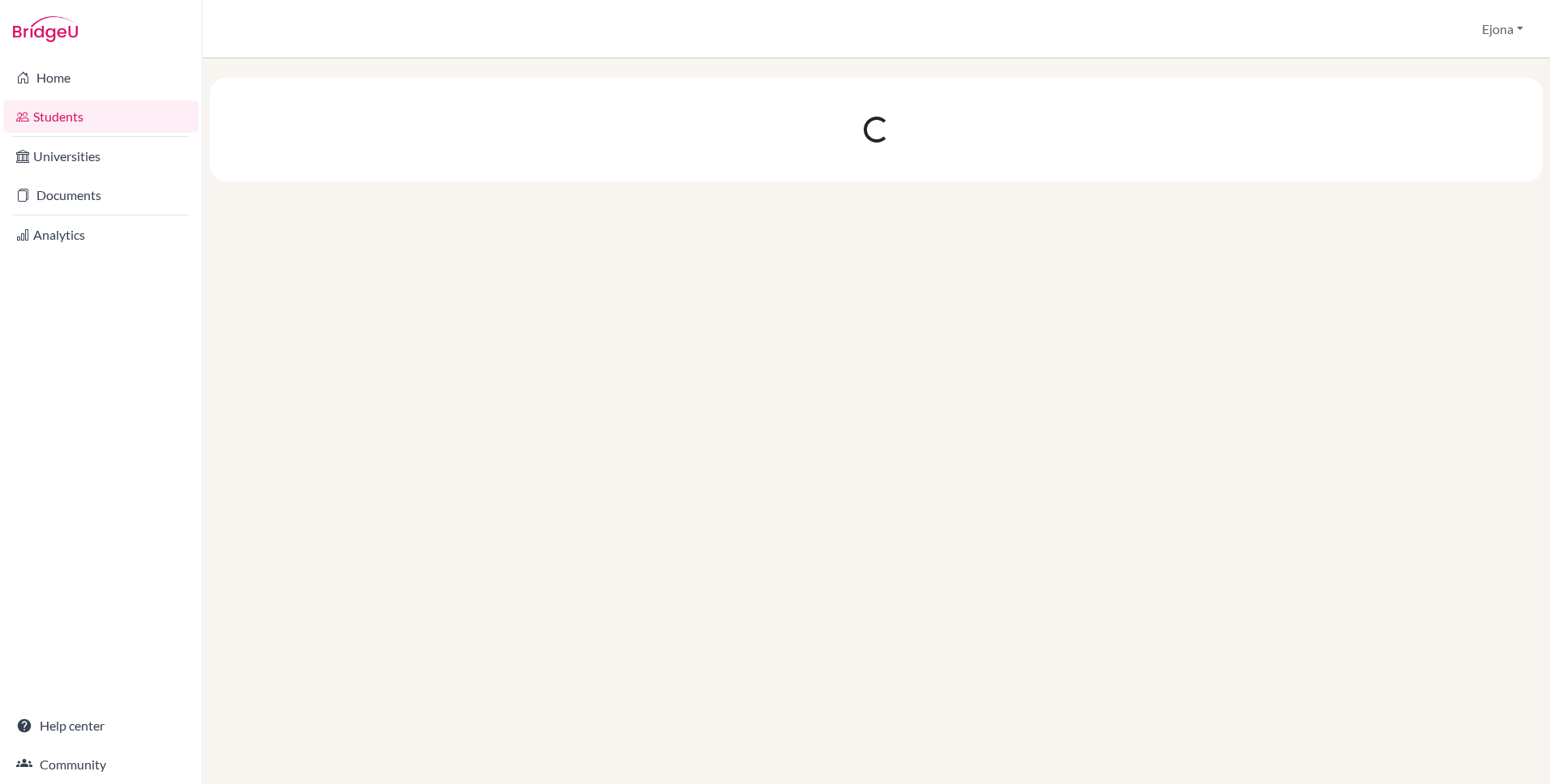
scroll to position [0, 0]
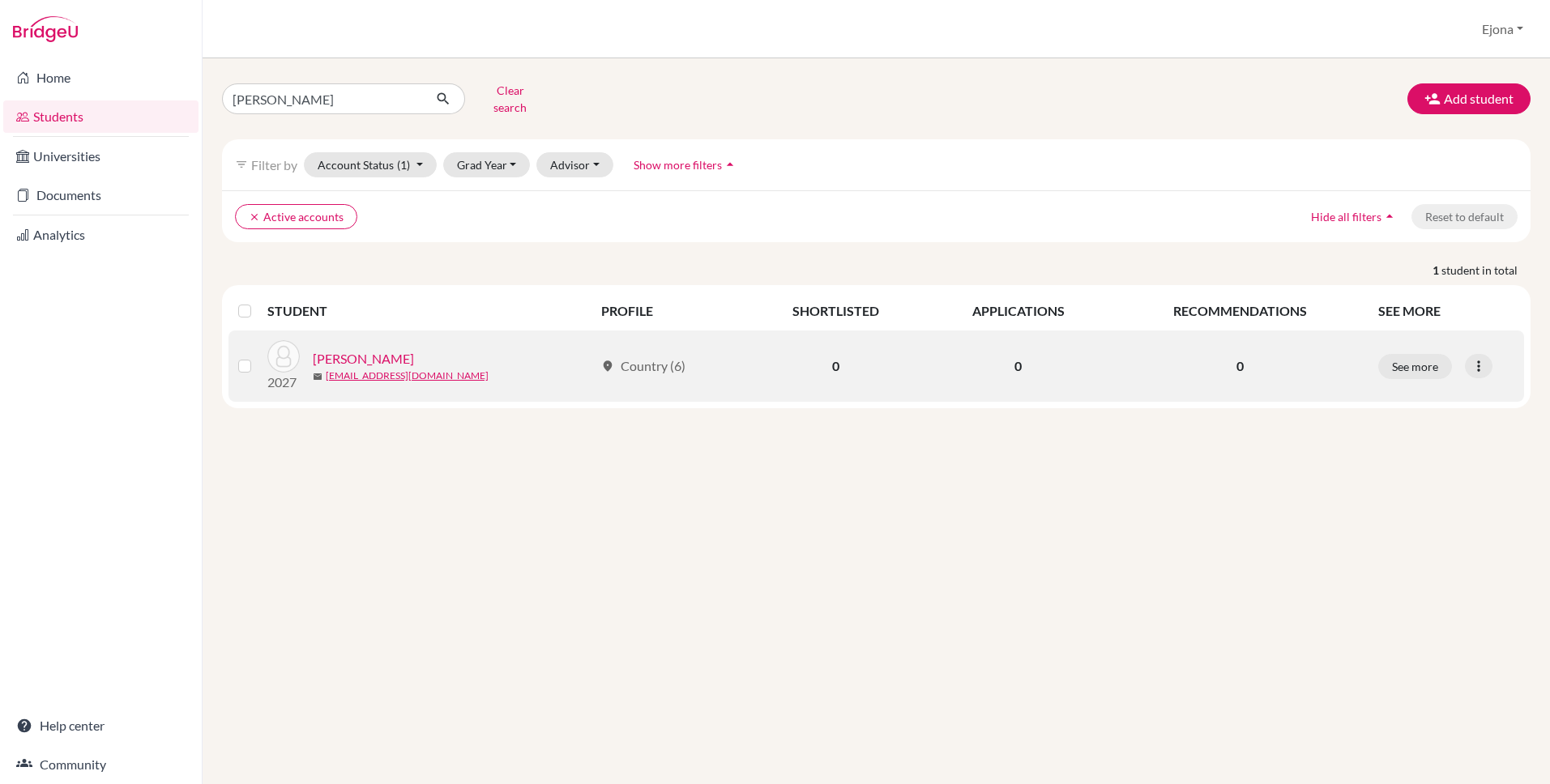
click at [357, 349] on link "[PERSON_NAME]" at bounding box center [363, 359] width 102 height 20
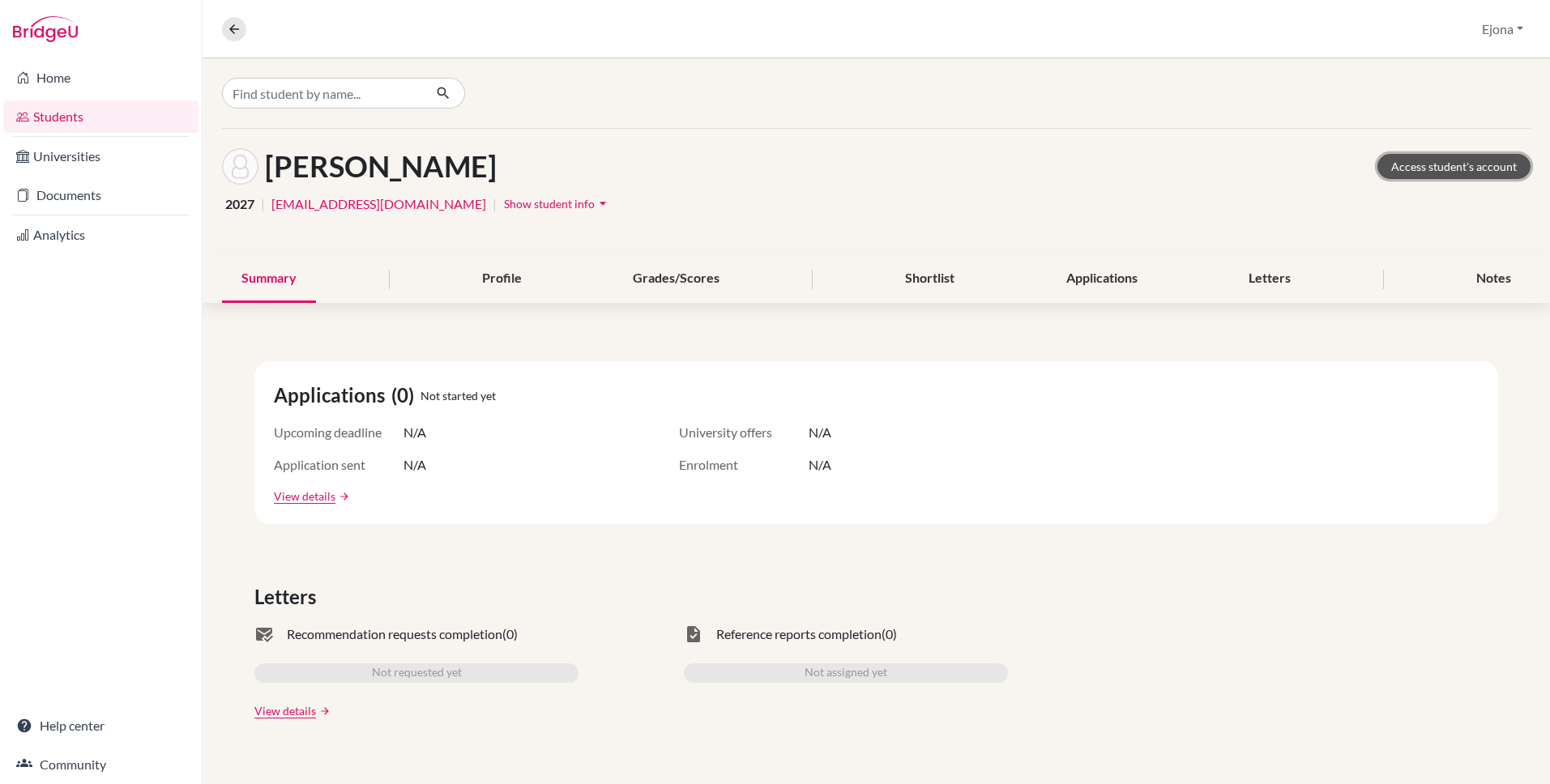
click at [1453, 167] on link "Access student's account" at bounding box center [1454, 167] width 154 height 25
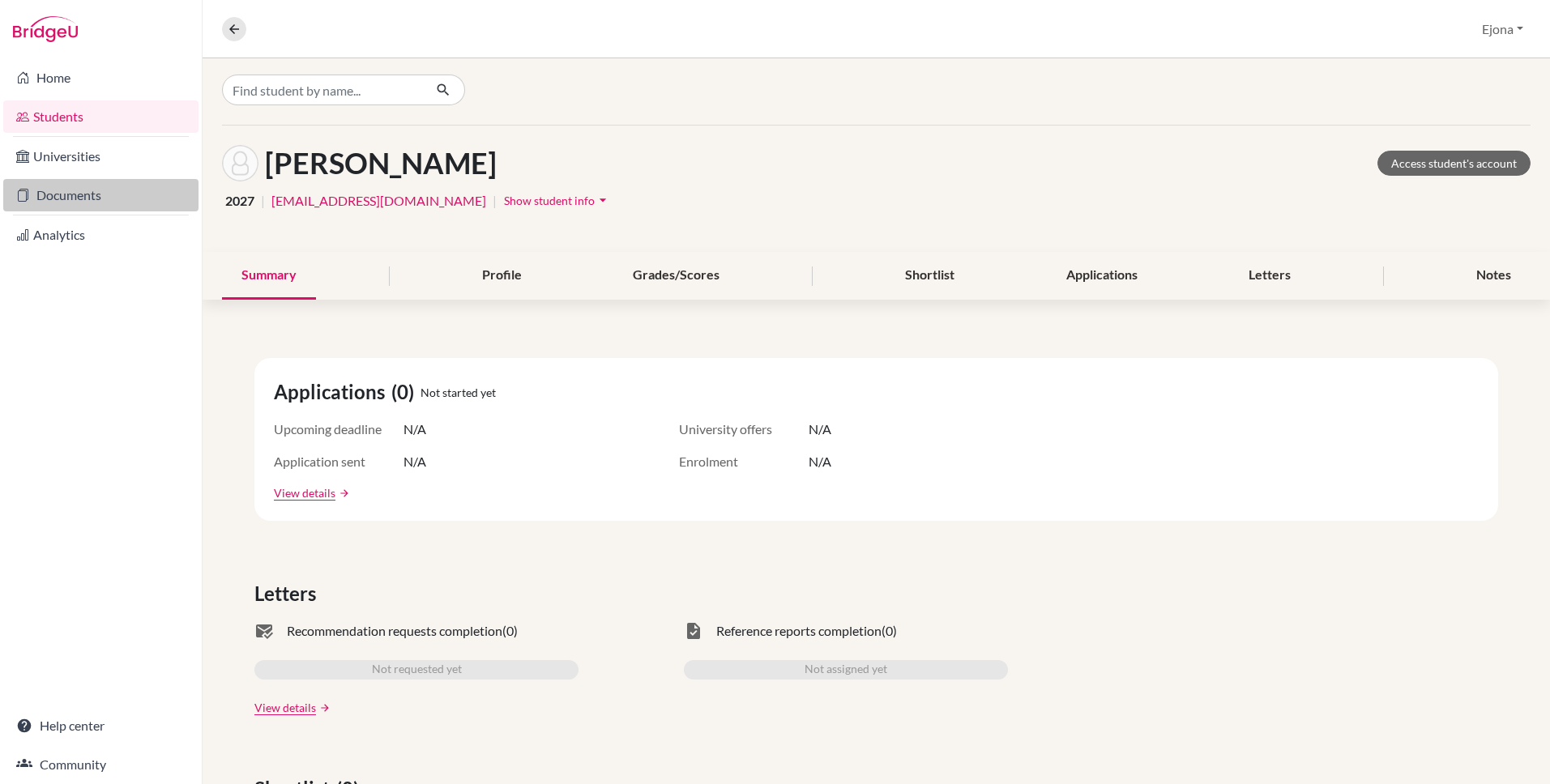
click at [43, 189] on link "Documents" at bounding box center [101, 195] width 196 height 32
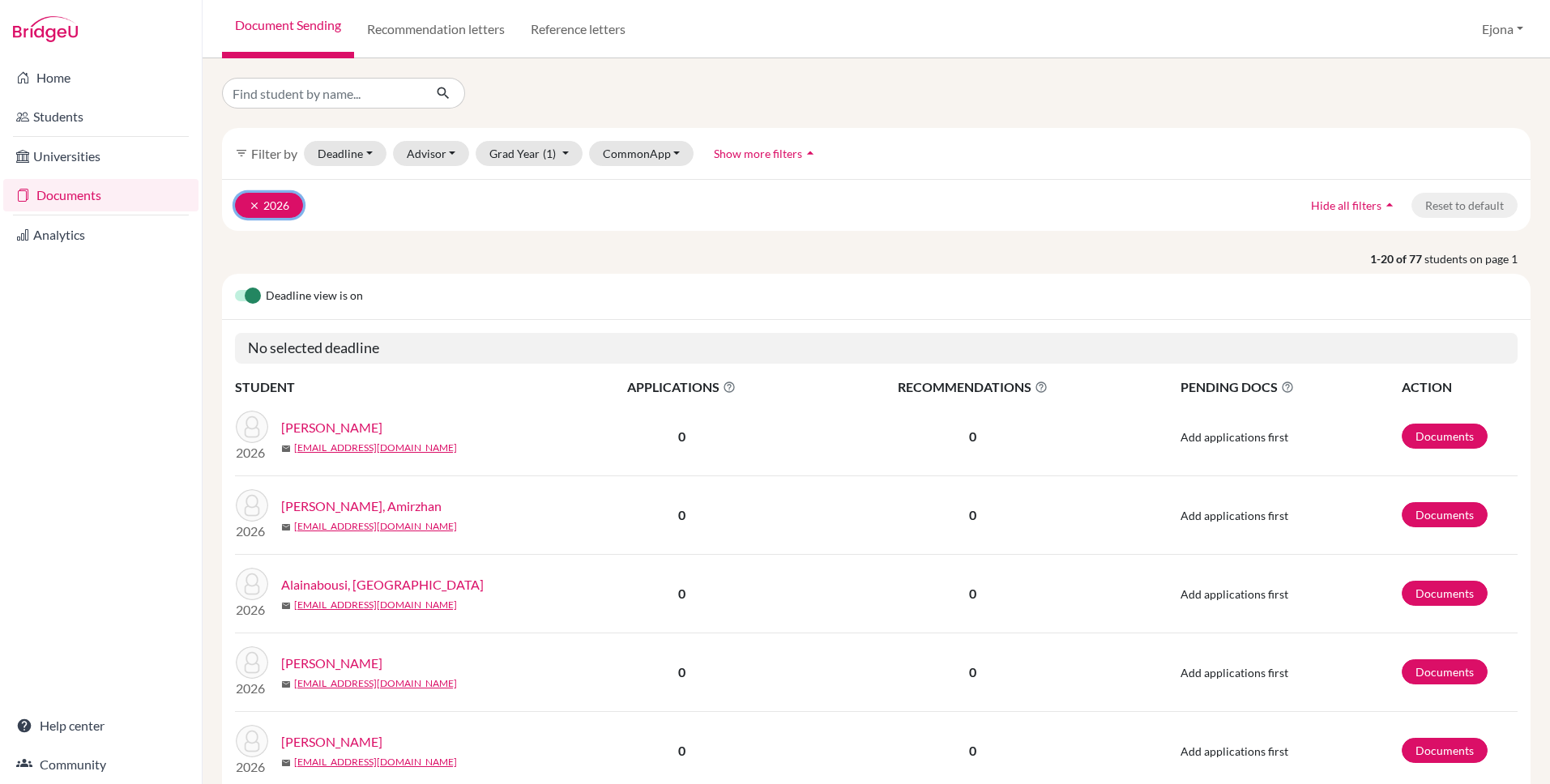
click at [253, 201] on icon "clear" at bounding box center [254, 206] width 12 height 12
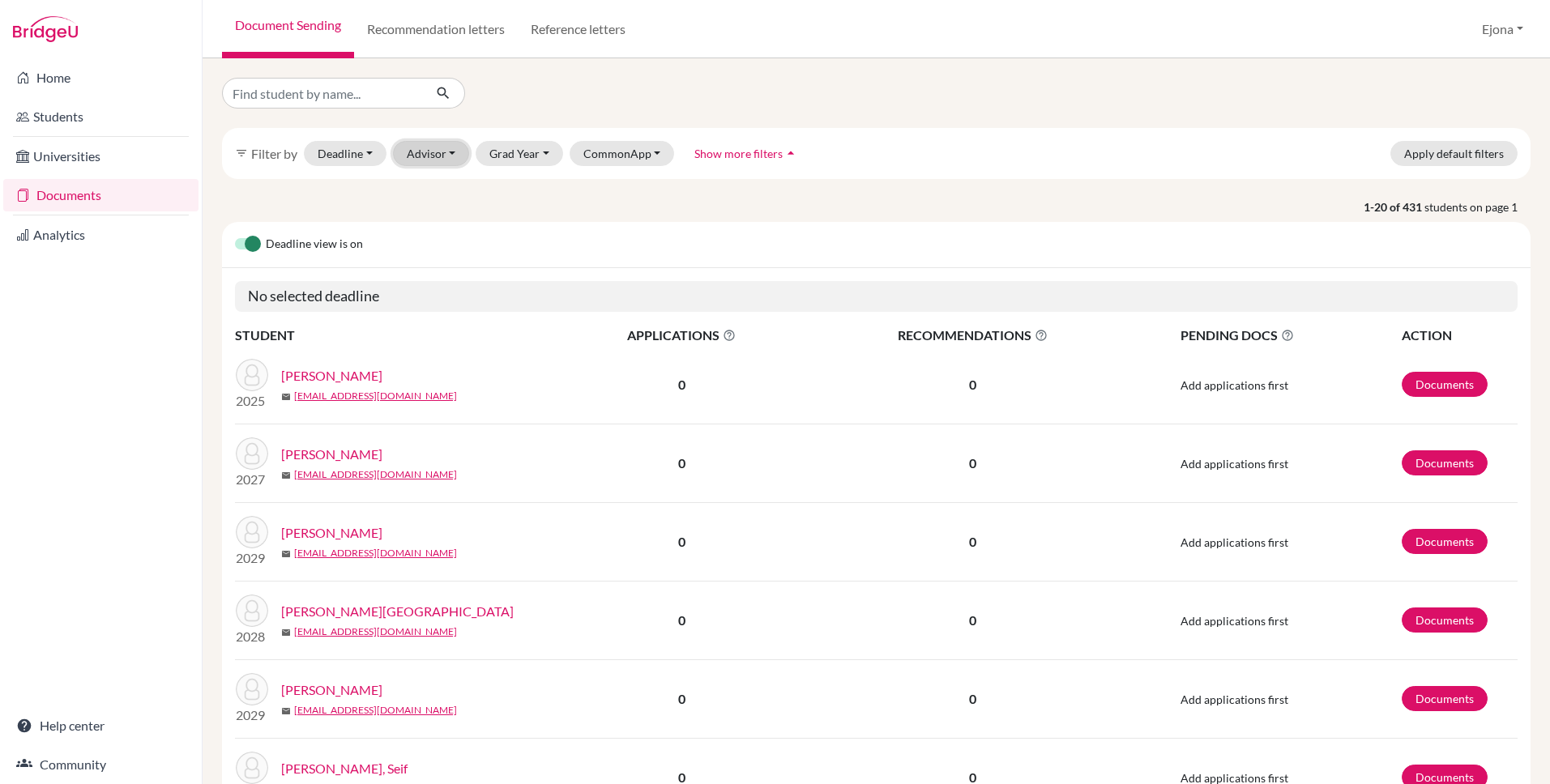
click at [447, 149] on button "Advisor" at bounding box center [431, 153] width 77 height 25
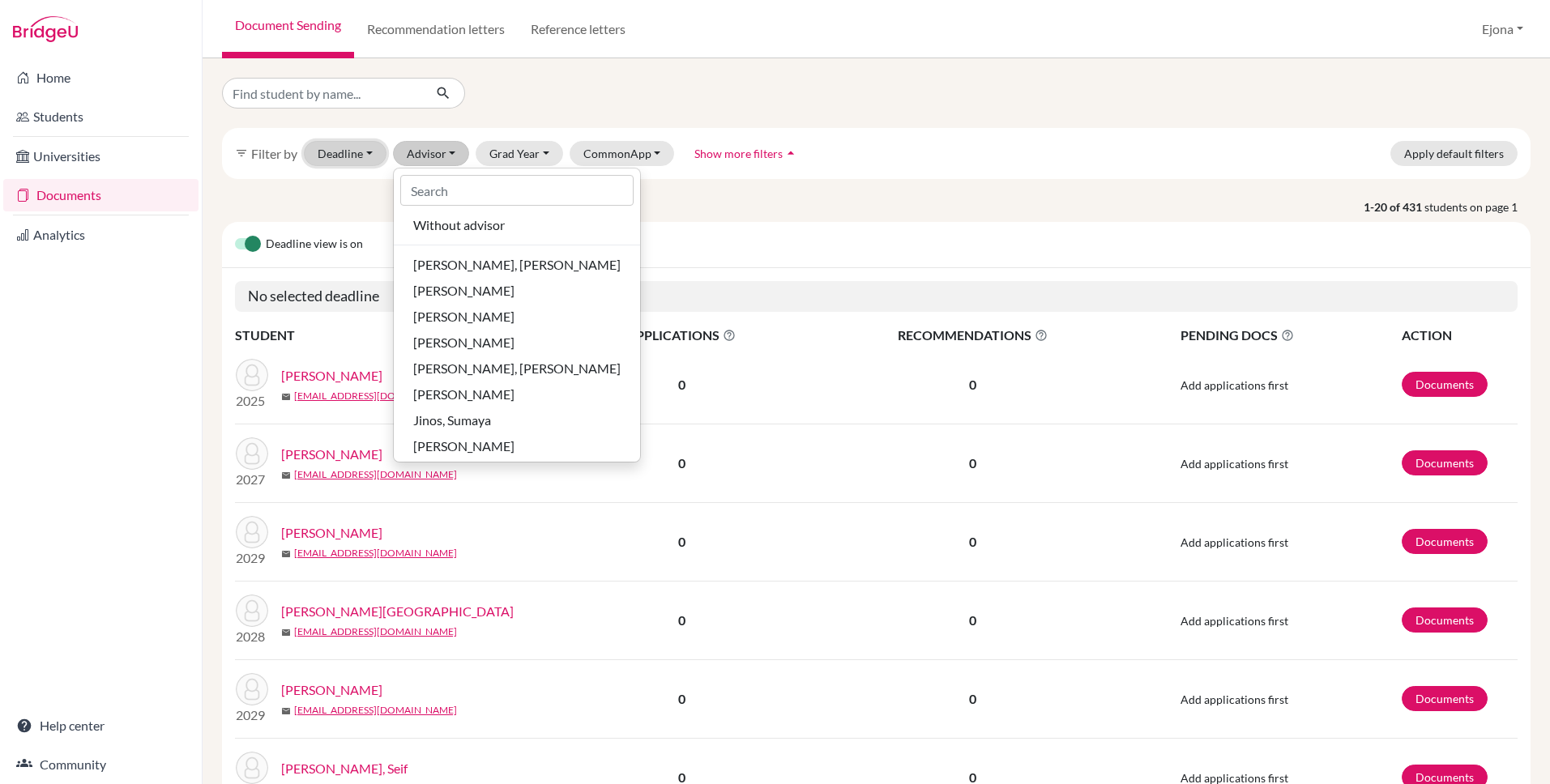
click at [373, 153] on button "Deadline - Select a date range Or double click for a single date selection Toda…" at bounding box center [345, 153] width 83 height 25
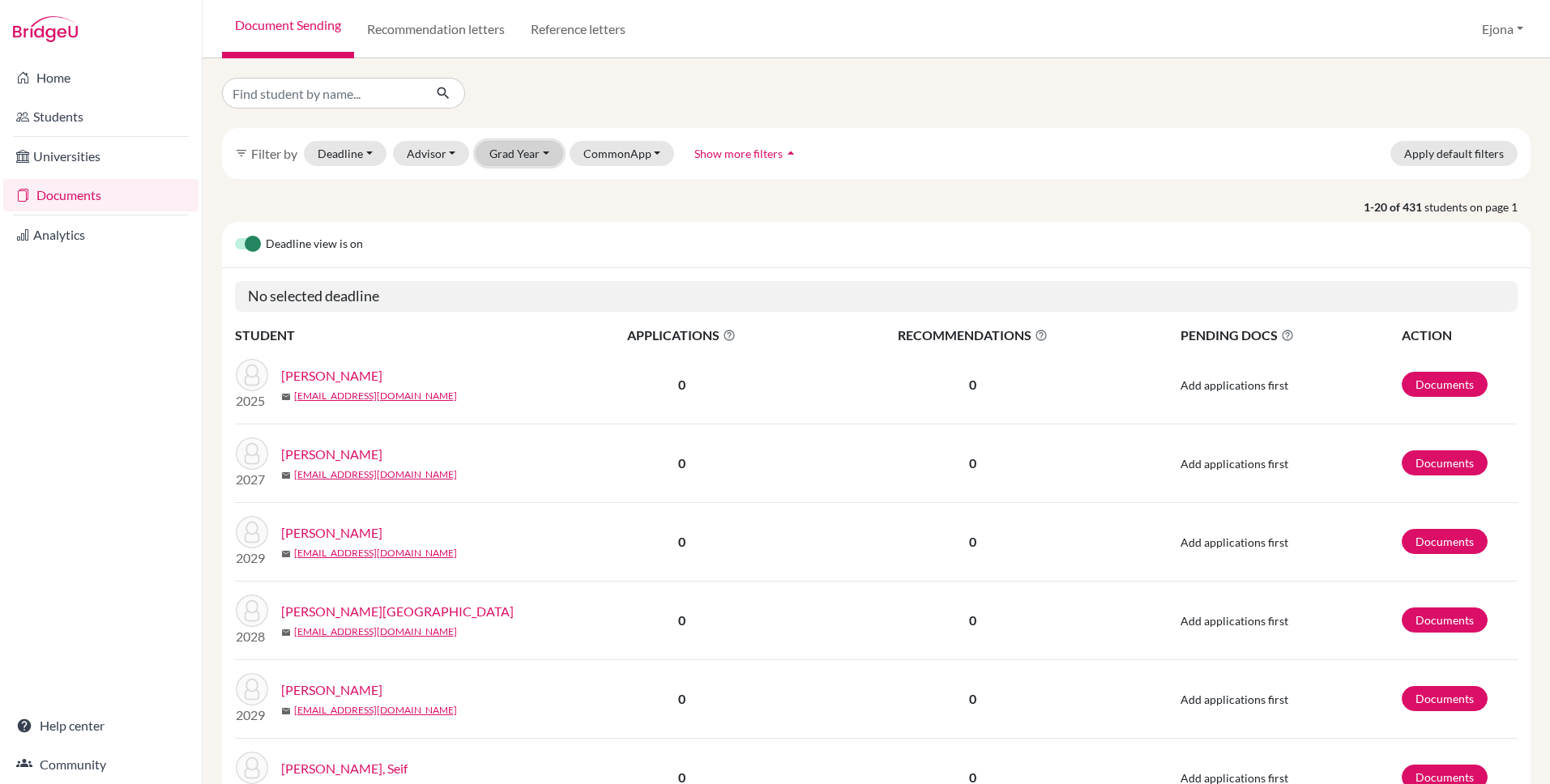
click at [527, 147] on button "Grad Year" at bounding box center [519, 153] width 87 height 25
click at [522, 290] on span "2025" at bounding box center [510, 292] width 29 height 20
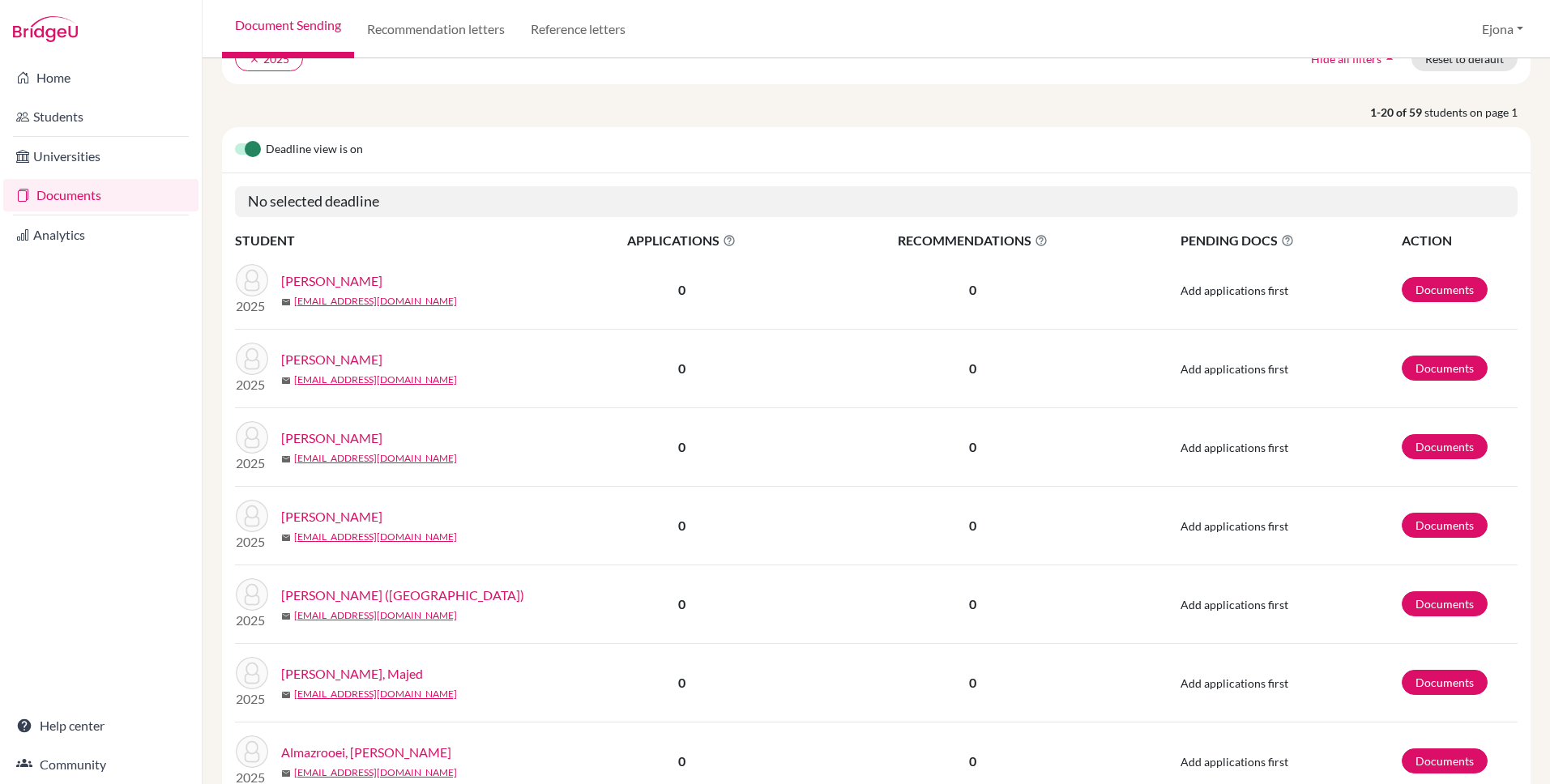
scroll to position [1285, 0]
